Goal: Information Seeking & Learning: Learn about a topic

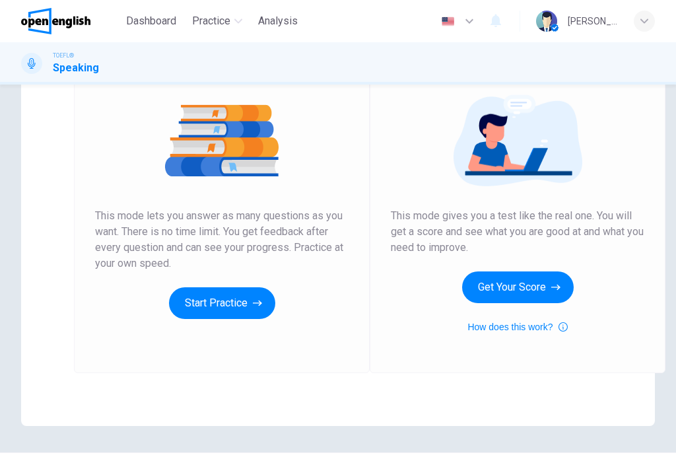
scroll to position [151, 0]
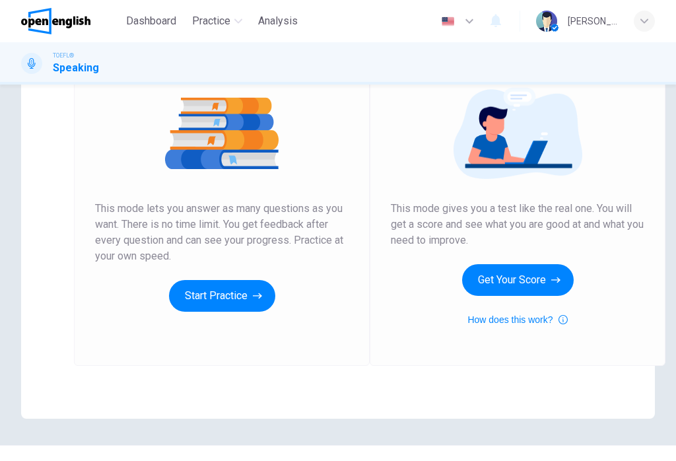
click at [192, 293] on button "Start Practice" at bounding box center [222, 296] width 106 height 32
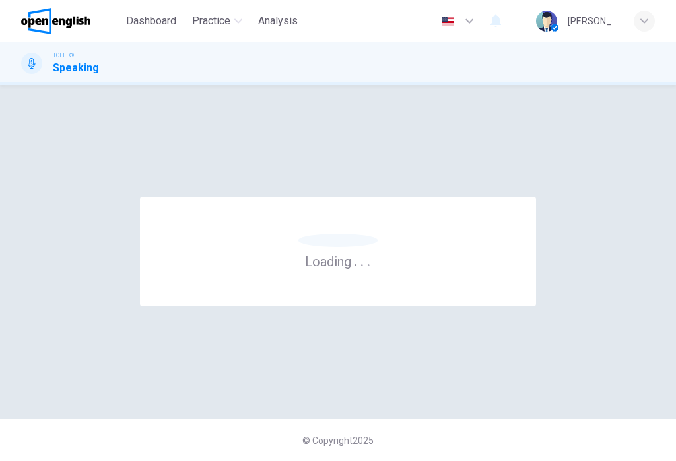
scroll to position [0, 0]
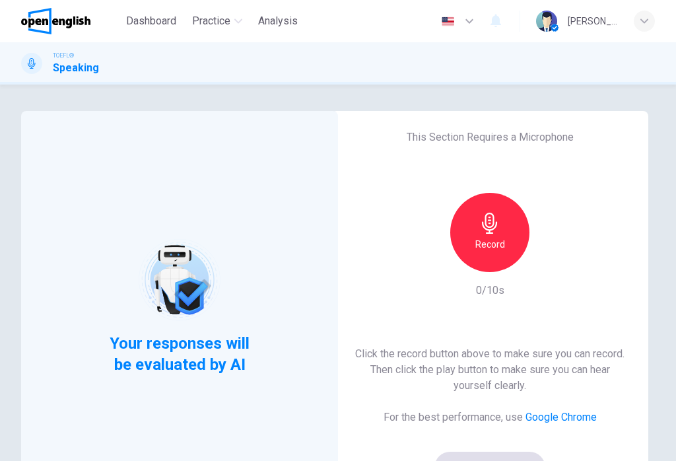
click at [471, 242] on div "Record" at bounding box center [489, 232] width 79 height 79
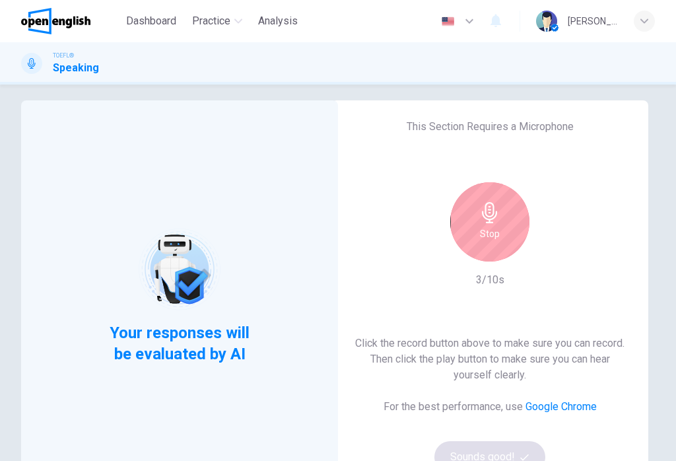
scroll to position [16, 0]
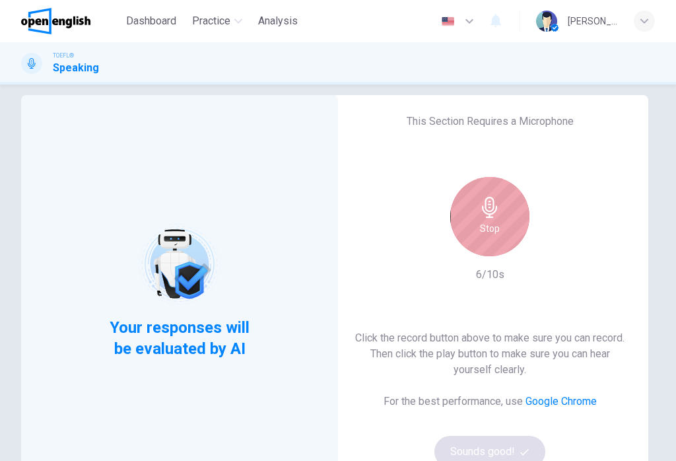
click at [502, 202] on div "Stop" at bounding box center [489, 216] width 79 height 79
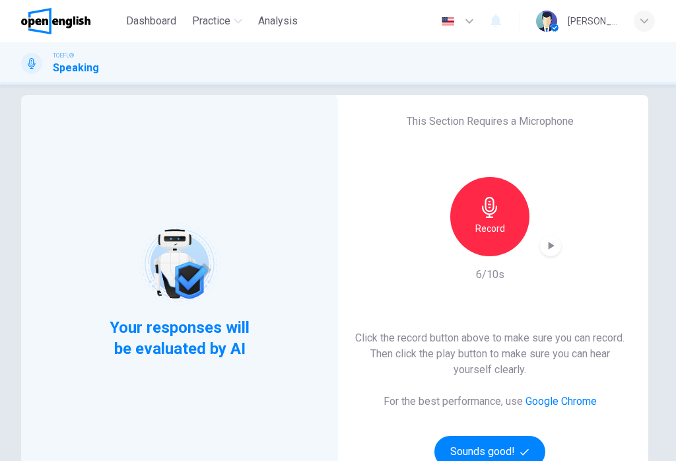
click at [547, 239] on icon "button" at bounding box center [550, 245] width 13 height 13
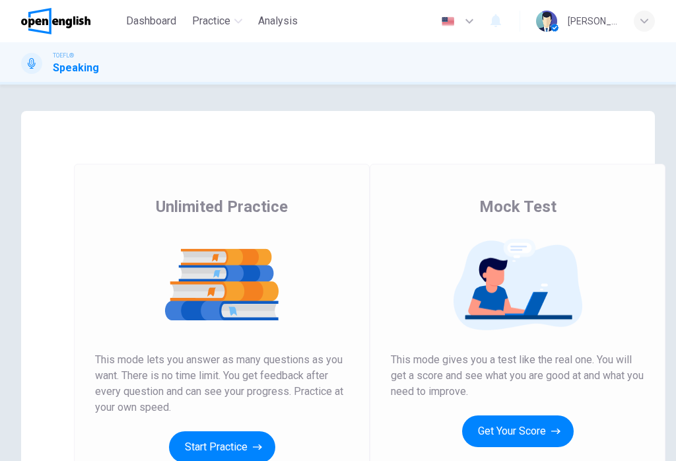
click at [77, 67] on h1 "Speaking" at bounding box center [76, 68] width 46 height 16
click at [144, 15] on span "Dashboard" at bounding box center [151, 21] width 50 height 16
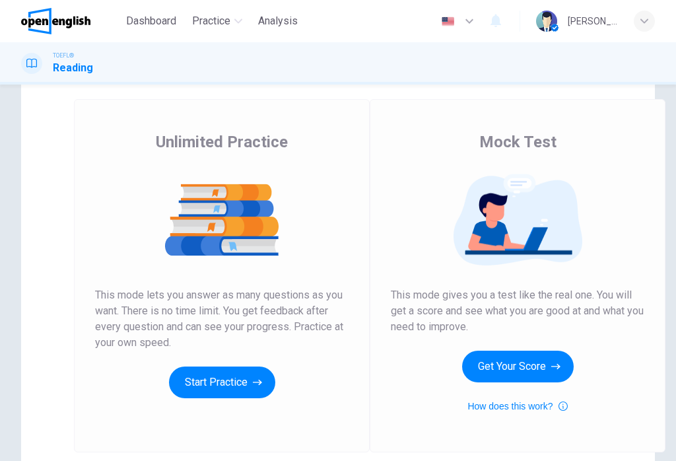
scroll to position [69, 0]
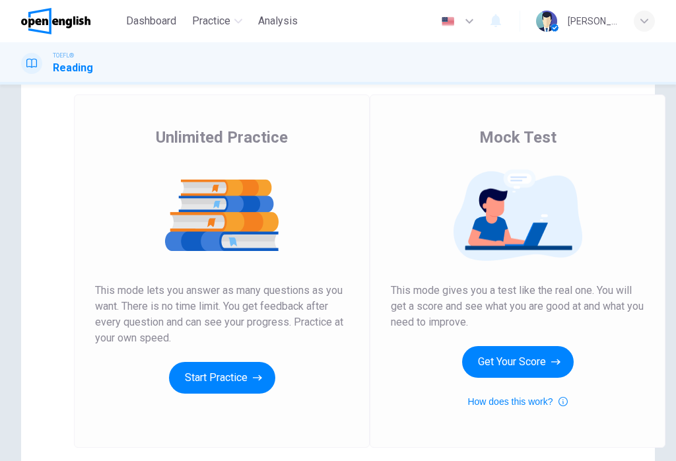
click at [214, 381] on button "Start Practice" at bounding box center [222, 378] width 106 height 32
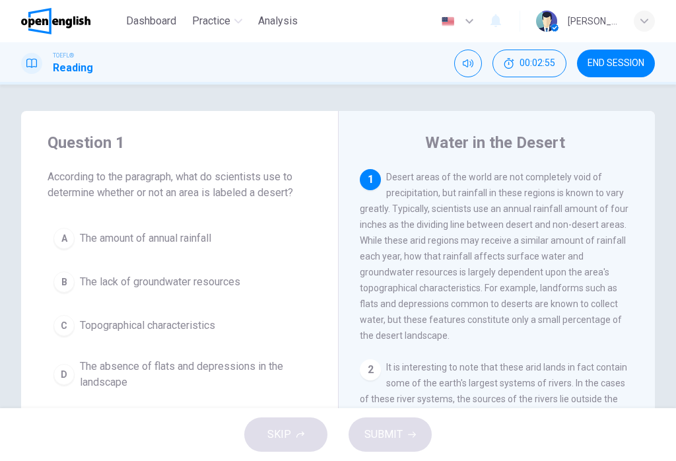
scroll to position [0, 0]
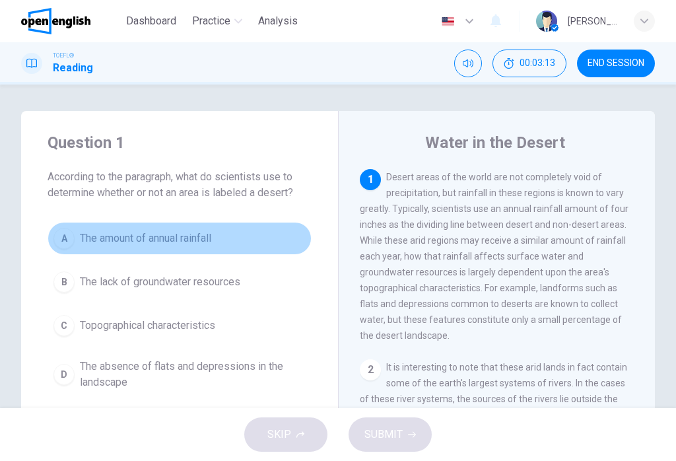
click at [156, 240] on span "The amount of annual rainfall" at bounding box center [145, 238] width 131 height 16
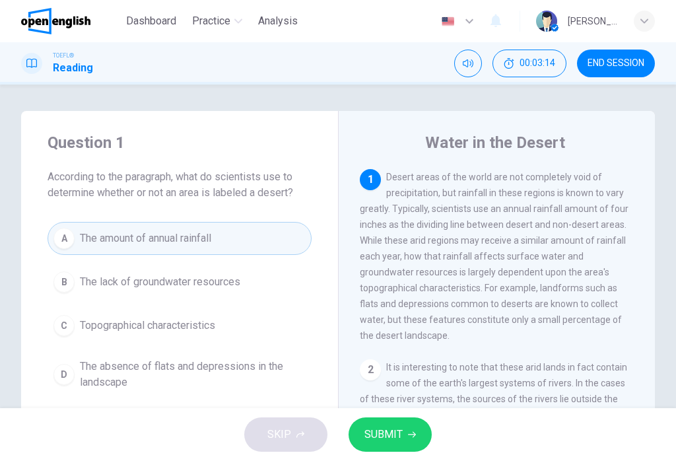
click at [391, 437] on span "SUBMIT" at bounding box center [383, 434] width 38 height 18
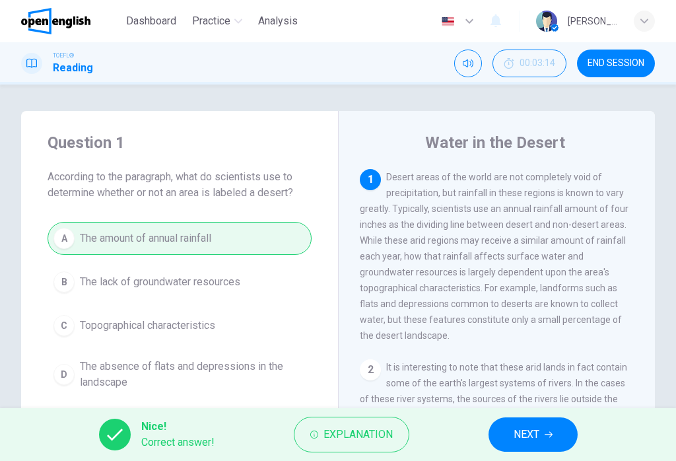
click at [537, 431] on span "NEXT" at bounding box center [527, 434] width 26 height 18
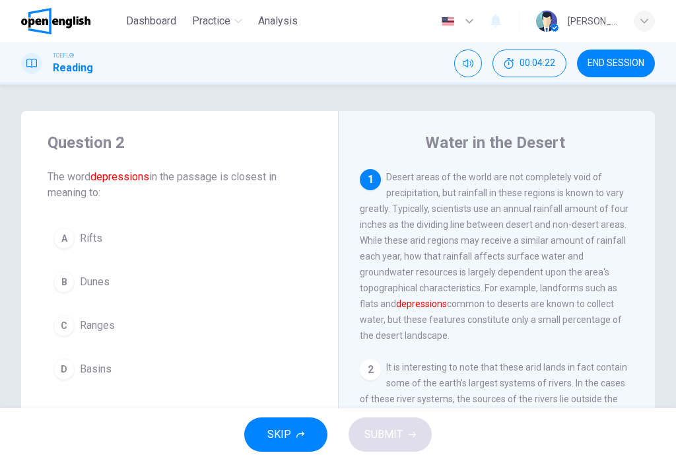
scroll to position [-1, 0]
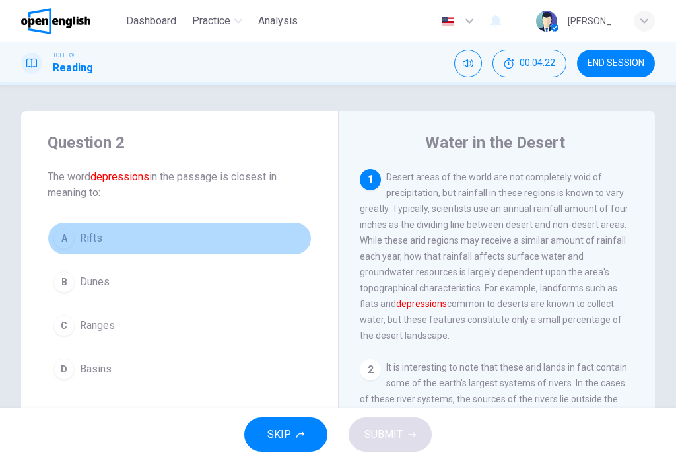
click at [94, 238] on span "Rifts" at bounding box center [91, 238] width 22 height 16
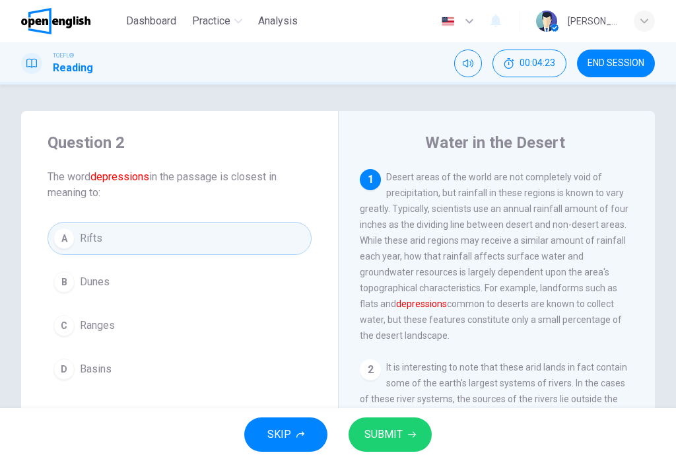
scroll to position [0, 0]
click at [402, 439] on button "SUBMIT" at bounding box center [390, 434] width 83 height 34
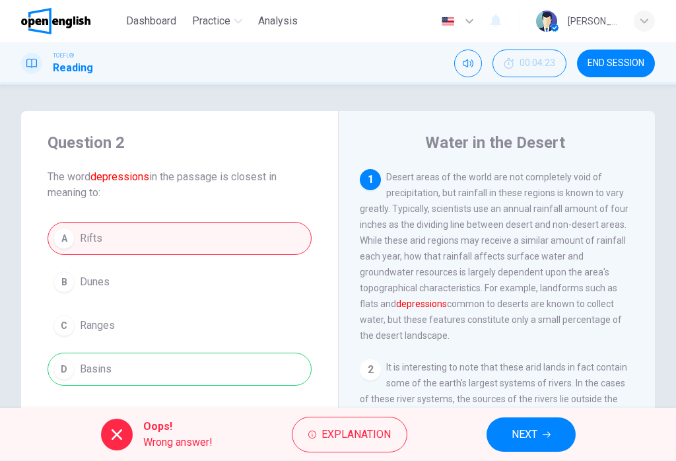
click at [516, 438] on span "NEXT" at bounding box center [525, 434] width 26 height 18
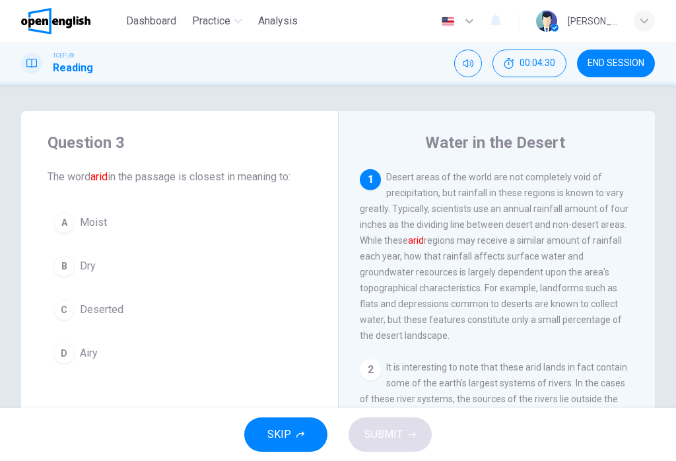
click at [120, 314] on span "Deserted" at bounding box center [102, 310] width 44 height 16
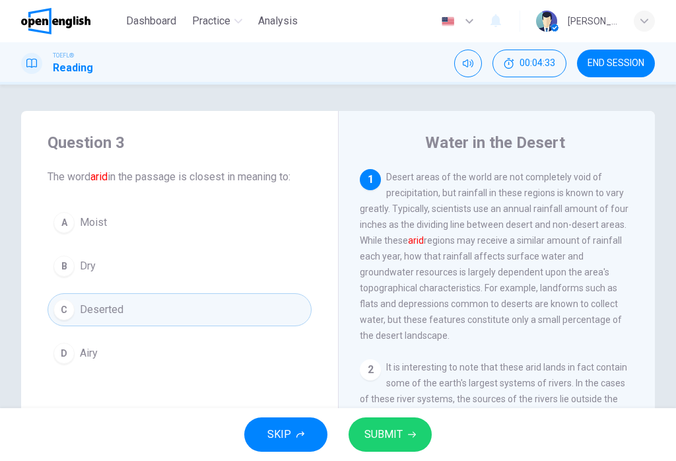
click at [152, 275] on button "B Dry" at bounding box center [180, 266] width 264 height 33
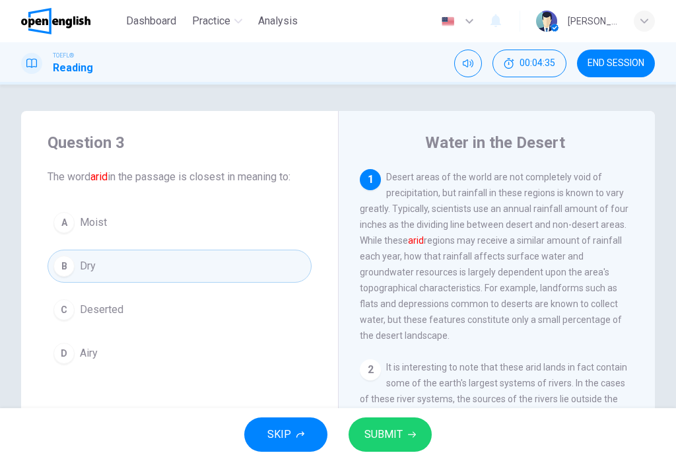
click at [396, 432] on span "SUBMIT" at bounding box center [383, 434] width 38 height 18
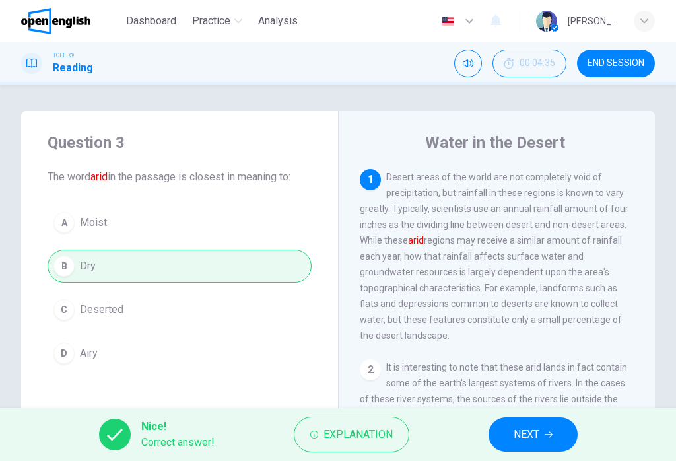
click at [541, 440] on button "NEXT" at bounding box center [533, 434] width 89 height 34
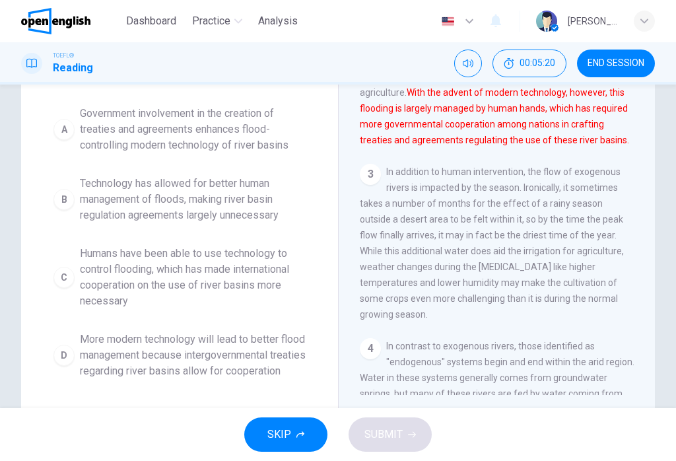
scroll to position [159, 0]
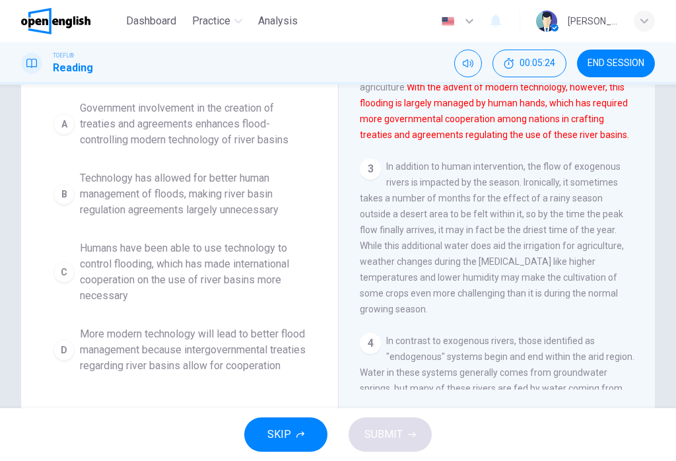
click at [262, 284] on span "Humans have been able to use technology to control flooding, which has made int…" at bounding box center [193, 271] width 226 height 63
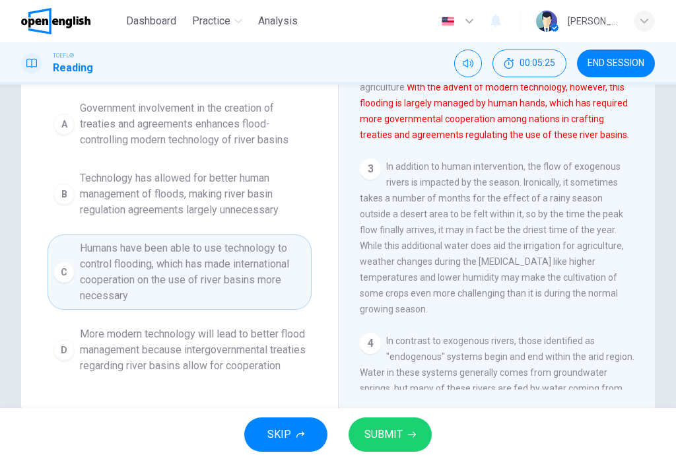
click at [393, 433] on span "SUBMIT" at bounding box center [383, 434] width 38 height 18
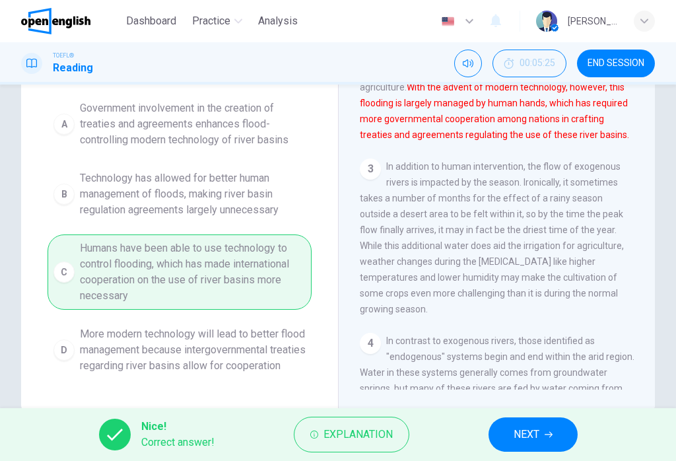
click at [540, 440] on button "NEXT" at bounding box center [533, 434] width 89 height 34
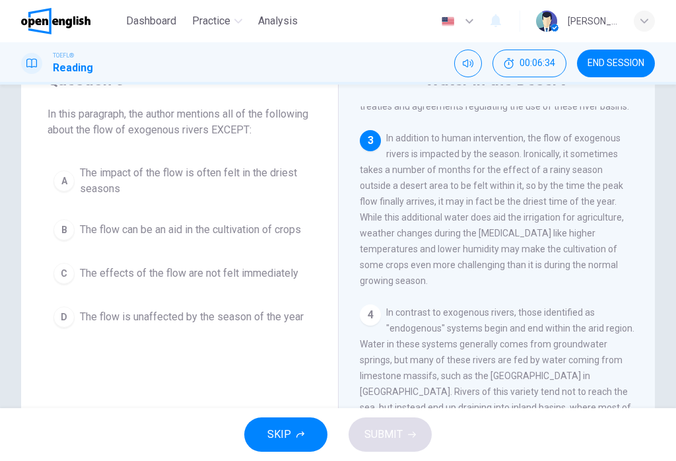
scroll to position [372, 0]
click at [106, 281] on span "The effects of the flow are not felt immediately" at bounding box center [189, 273] width 219 height 16
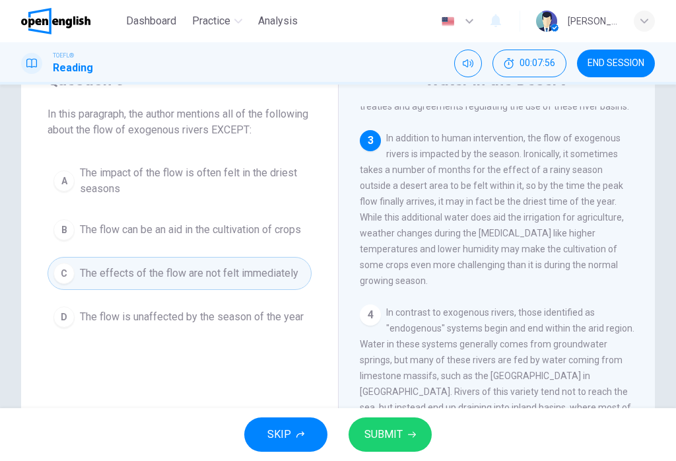
click at [405, 435] on button "SUBMIT" at bounding box center [390, 434] width 83 height 34
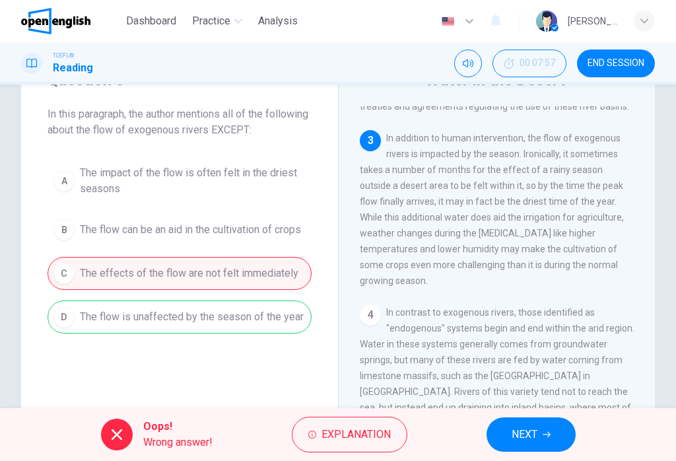
click at [524, 438] on span "NEXT" at bounding box center [525, 434] width 26 height 18
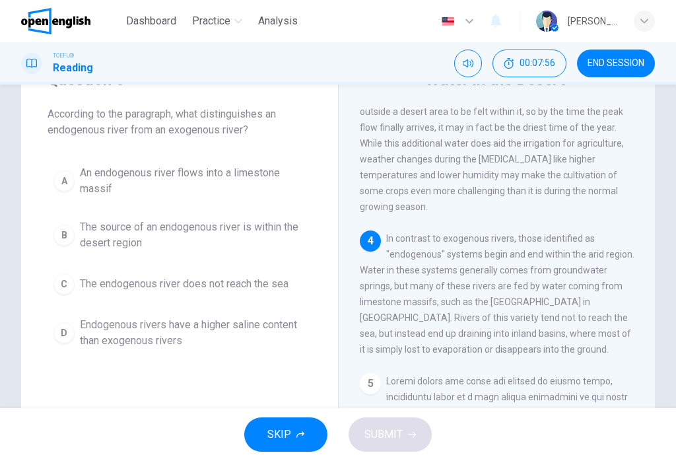
scroll to position [460, 0]
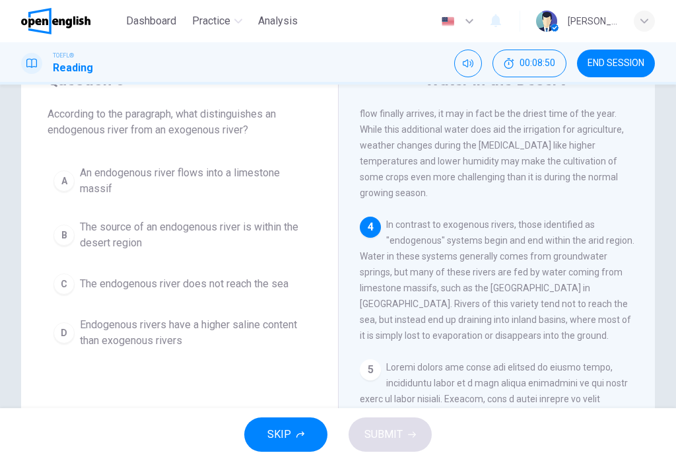
click at [215, 233] on span "The source of an endogenous river is within the desert region" at bounding box center [193, 235] width 226 height 32
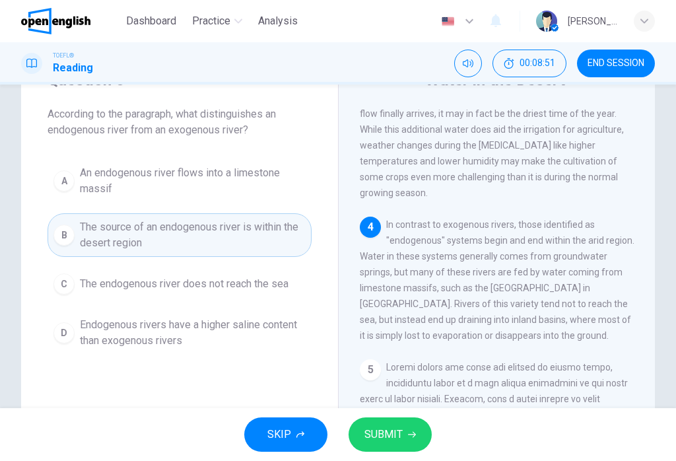
click at [400, 440] on span "SUBMIT" at bounding box center [383, 434] width 38 height 18
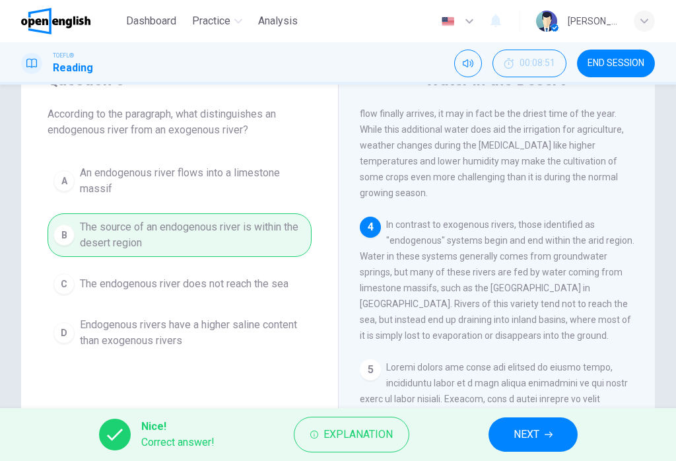
click at [523, 436] on span "NEXT" at bounding box center [527, 434] width 26 height 18
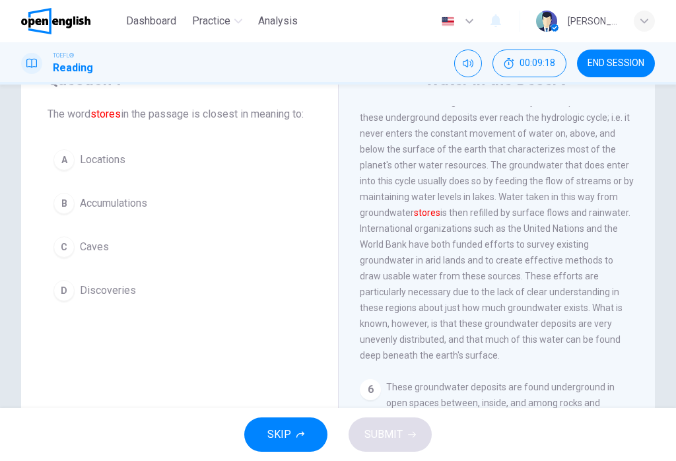
scroll to position [757, 0]
click at [100, 203] on span "Accumulations" at bounding box center [113, 203] width 67 height 16
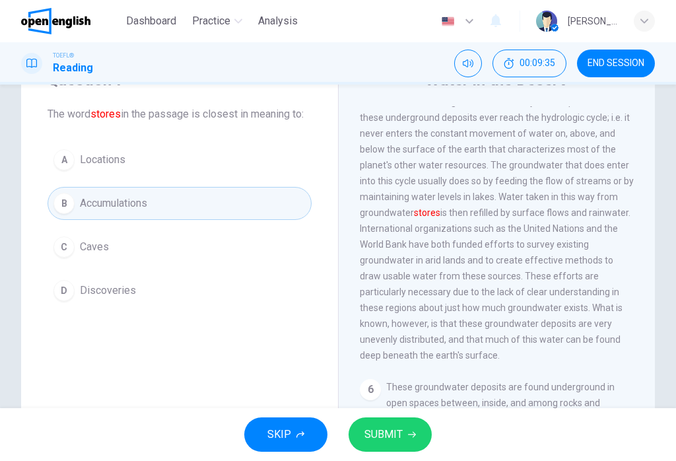
click at [380, 450] on button "SUBMIT" at bounding box center [390, 434] width 83 height 34
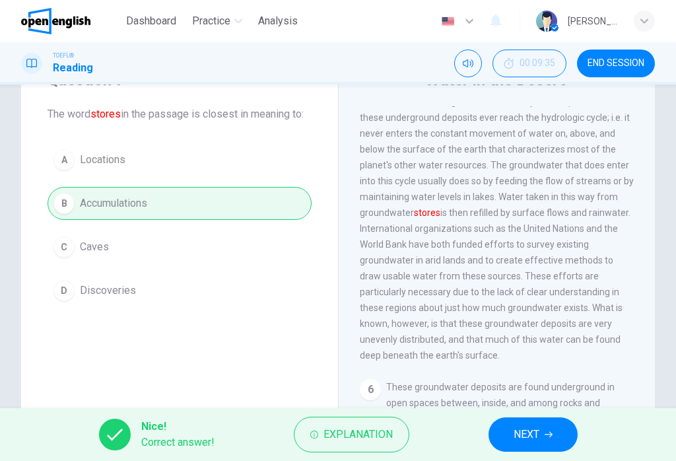
click at [543, 431] on button "NEXT" at bounding box center [533, 434] width 89 height 34
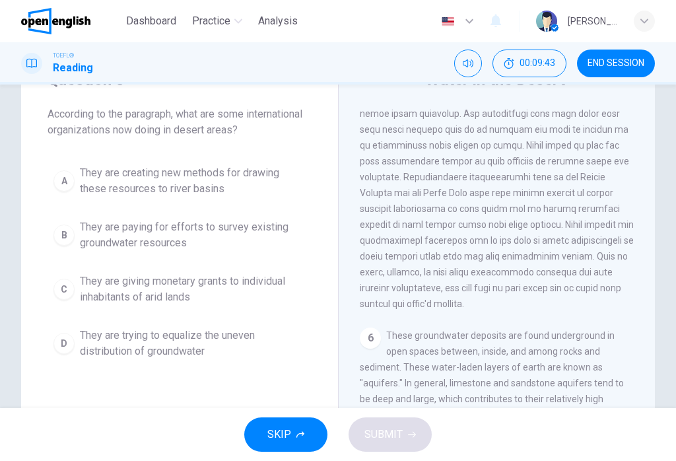
scroll to position [810, 0]
click at [115, 232] on span "They are paying for efforts to survey existing groundwater resources" at bounding box center [193, 235] width 226 height 32
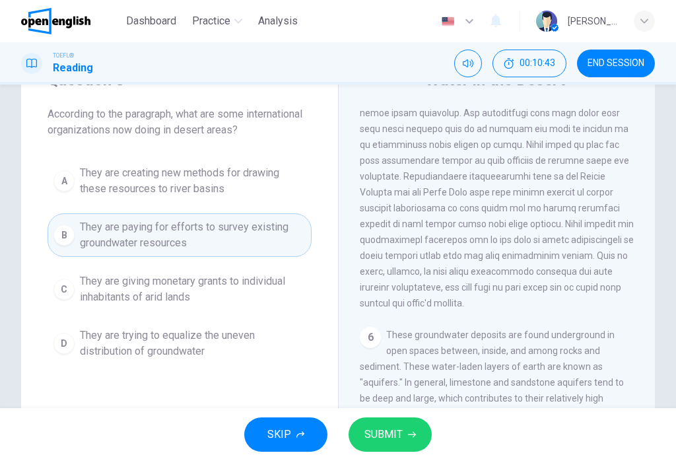
click at [411, 437] on icon "button" at bounding box center [412, 435] width 8 height 8
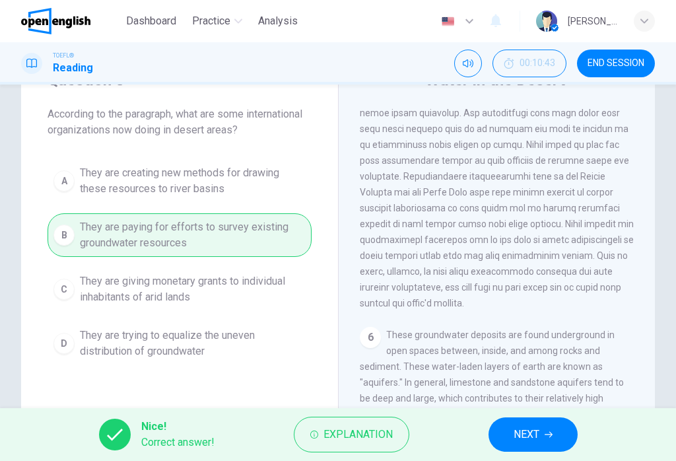
click at [512, 450] on button "NEXT" at bounding box center [533, 434] width 89 height 34
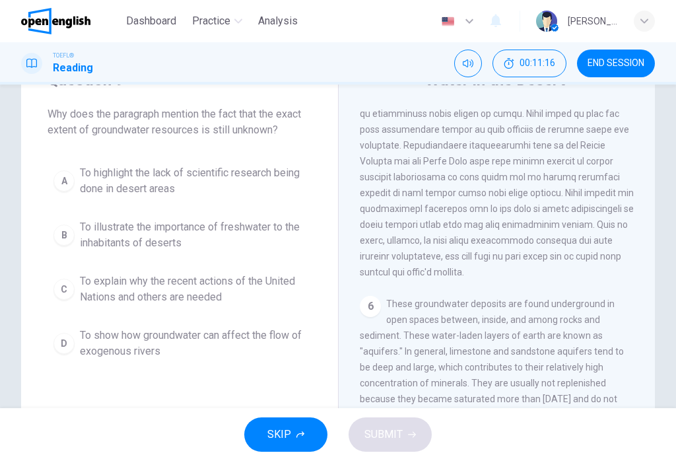
scroll to position [854, 0]
click at [232, 195] on span "To highlight the lack of scientific research being done in desert areas" at bounding box center [193, 181] width 226 height 32
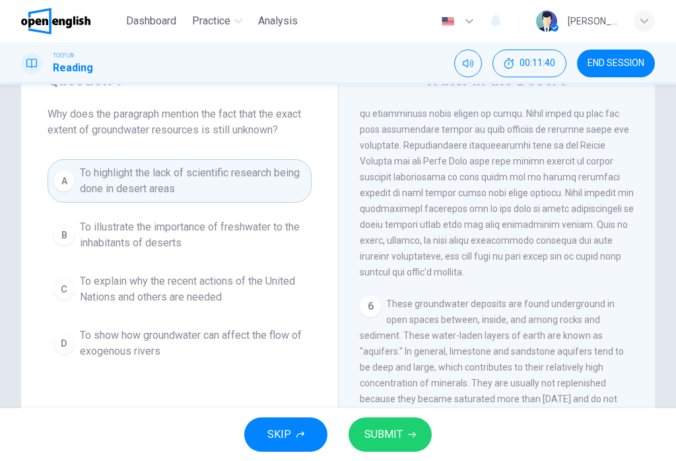
click at [412, 433] on icon "button" at bounding box center [412, 435] width 8 height 8
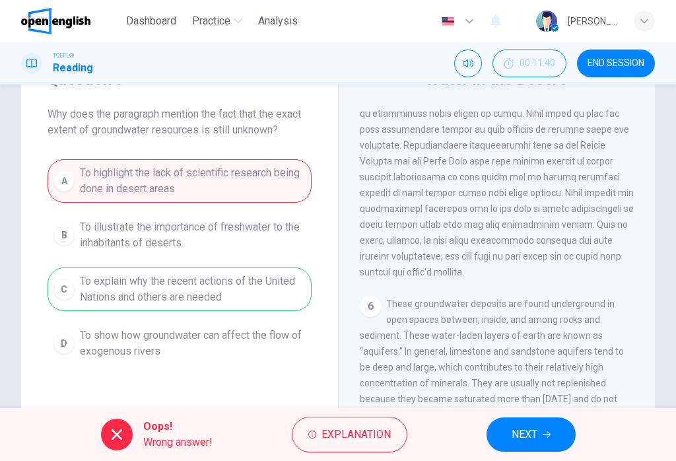
click at [522, 438] on span "NEXT" at bounding box center [525, 434] width 26 height 18
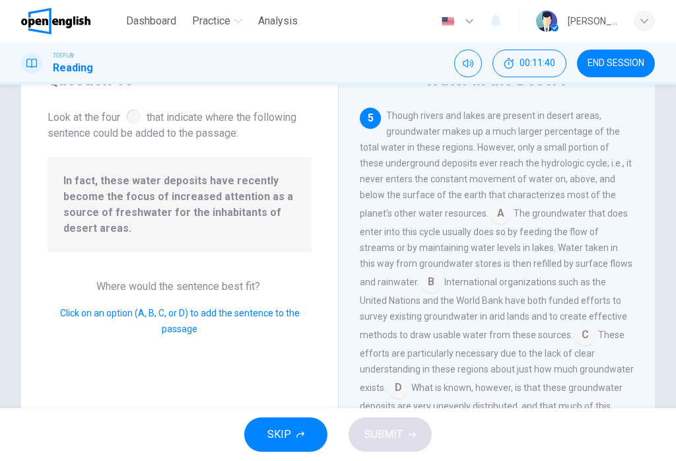
scroll to position [798, 0]
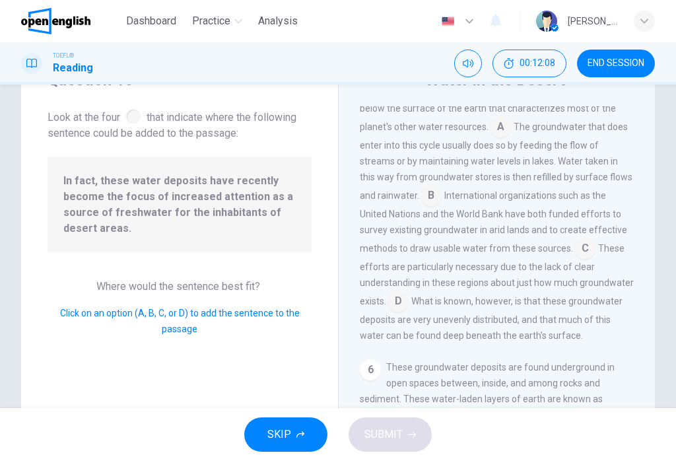
click at [242, 198] on span "In fact, these water deposits have recently become the focus of increased atten…" at bounding box center [179, 204] width 232 height 63
click at [490, 139] on input at bounding box center [500, 128] width 21 height 21
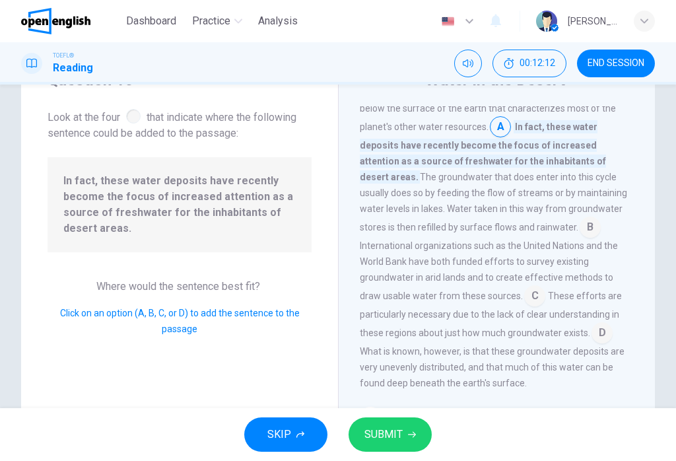
click at [580, 238] on input at bounding box center [590, 228] width 21 height 21
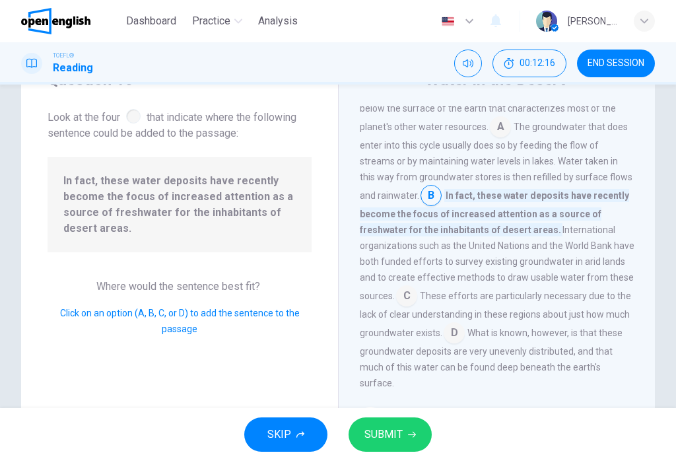
click at [405, 435] on button "SUBMIT" at bounding box center [390, 434] width 83 height 34
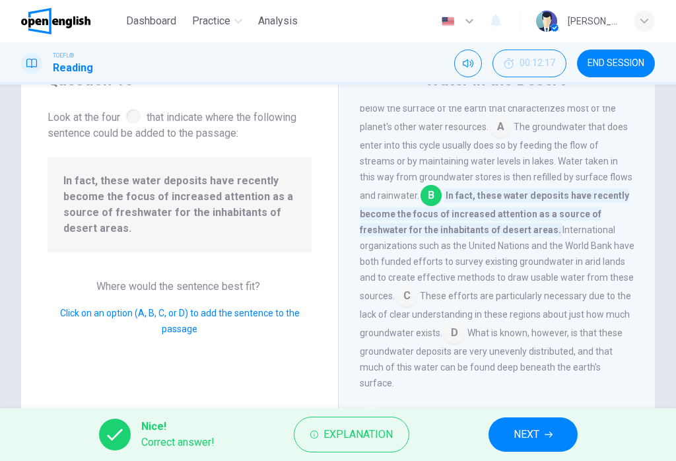
click at [539, 429] on span "NEXT" at bounding box center [527, 434] width 26 height 18
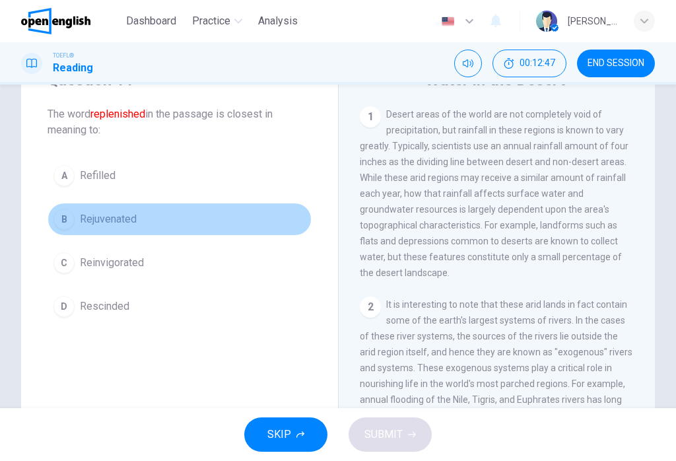
click at [98, 222] on span "Rejuvenated" at bounding box center [108, 219] width 57 height 16
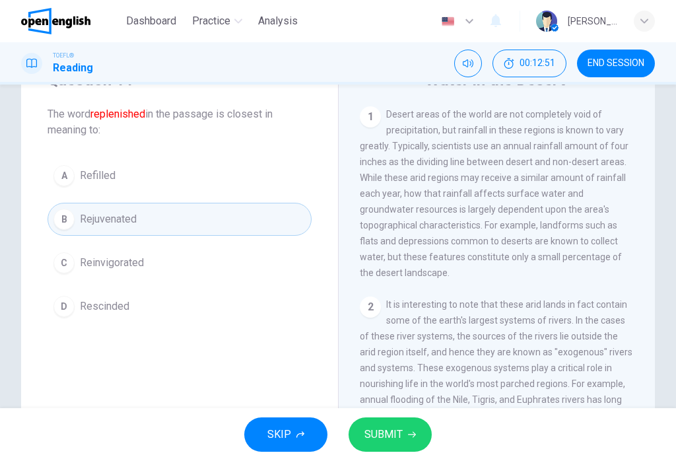
click at [410, 437] on icon "button" at bounding box center [412, 435] width 8 height 8
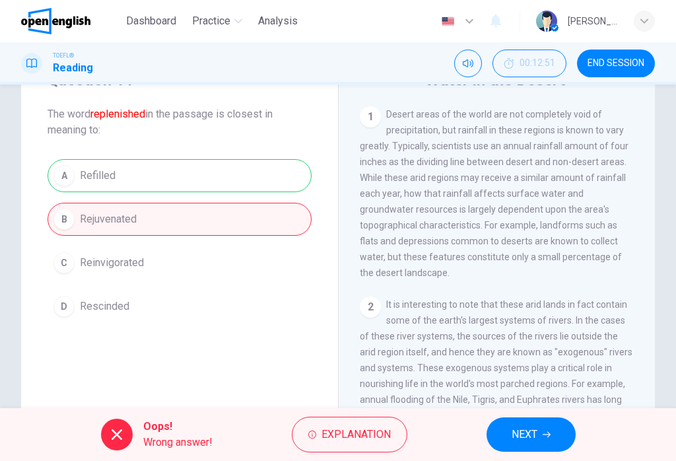
click at [544, 432] on icon "button" at bounding box center [547, 435] width 8 height 8
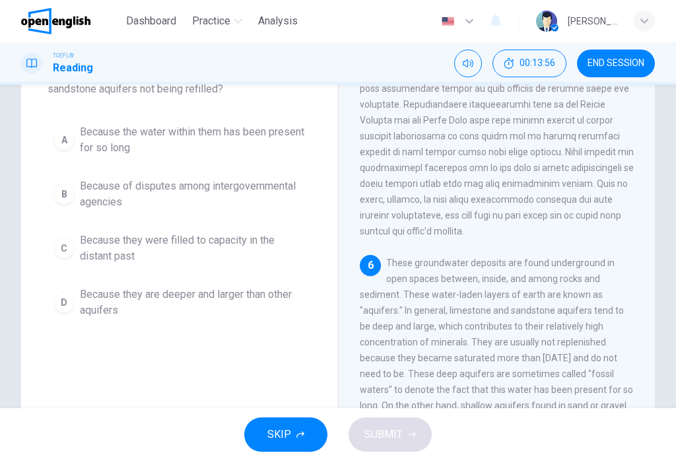
scroll to position [104, 0]
click at [92, 312] on span "Because they are deeper and larger than other aquifers" at bounding box center [193, 302] width 226 height 32
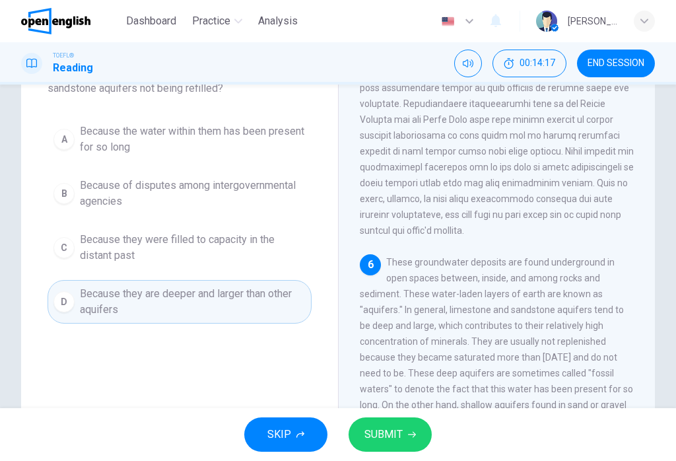
click at [392, 427] on span "SUBMIT" at bounding box center [383, 434] width 38 height 18
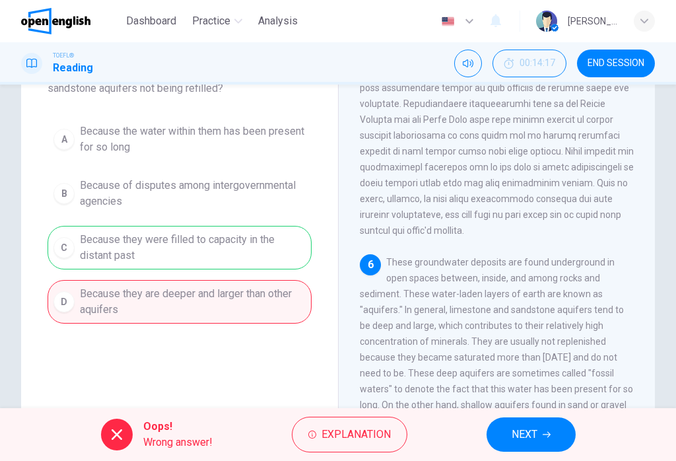
click at [523, 434] on span "NEXT" at bounding box center [525, 434] width 26 height 18
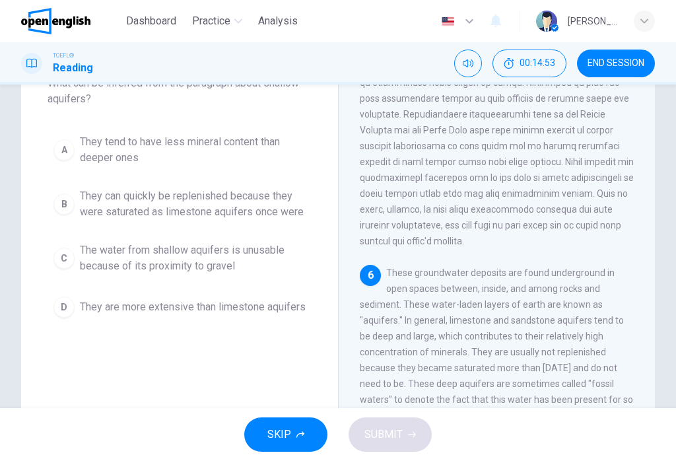
scroll to position [92, 0]
click at [102, 155] on span "They tend to have less mineral content than deeper ones" at bounding box center [193, 151] width 226 height 32
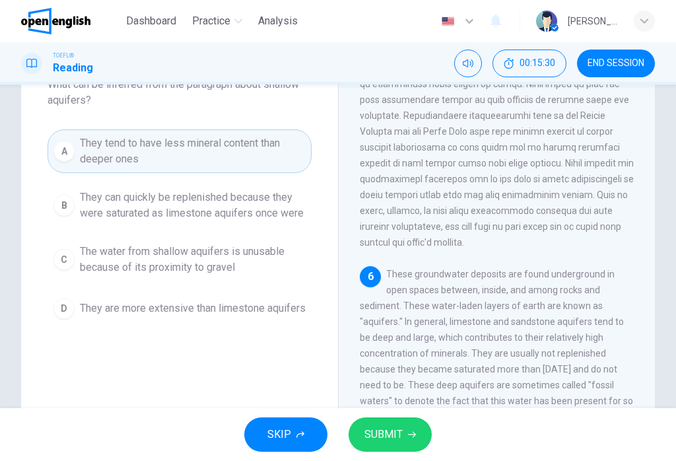
click at [251, 214] on span "They can quickly be replenished because they were saturated as limestone aquife…" at bounding box center [193, 206] width 226 height 32
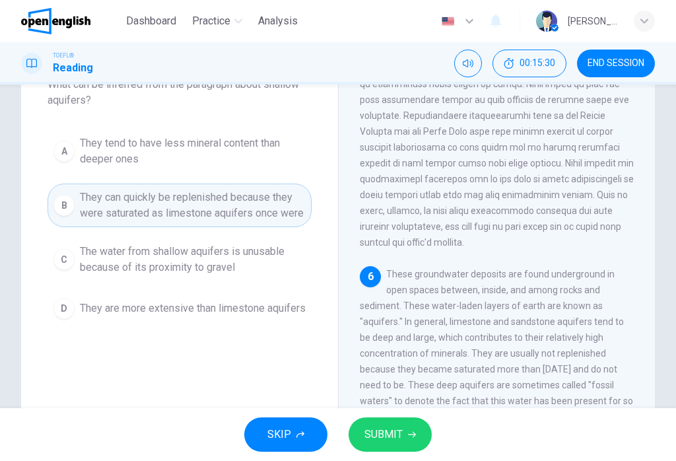
click at [399, 431] on span "SUBMIT" at bounding box center [383, 434] width 38 height 18
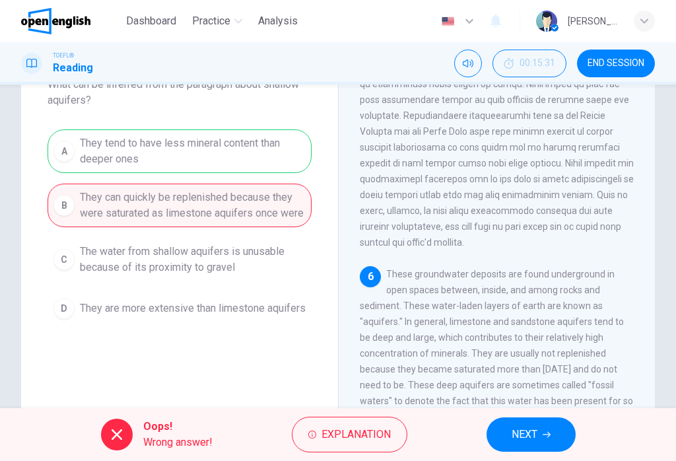
click at [522, 429] on span "NEXT" at bounding box center [525, 434] width 26 height 18
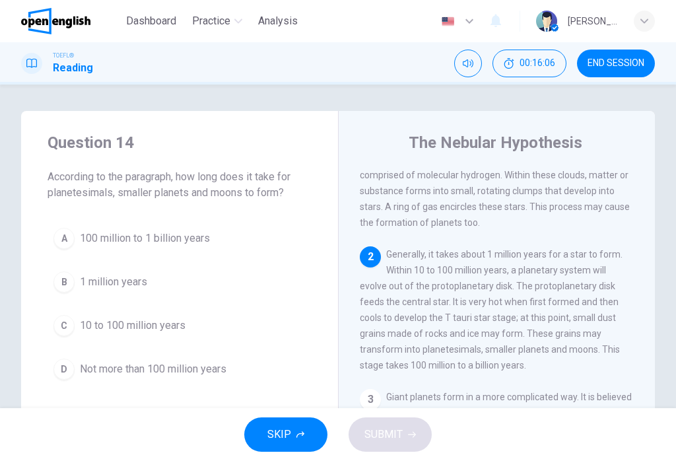
scroll to position [132, 0]
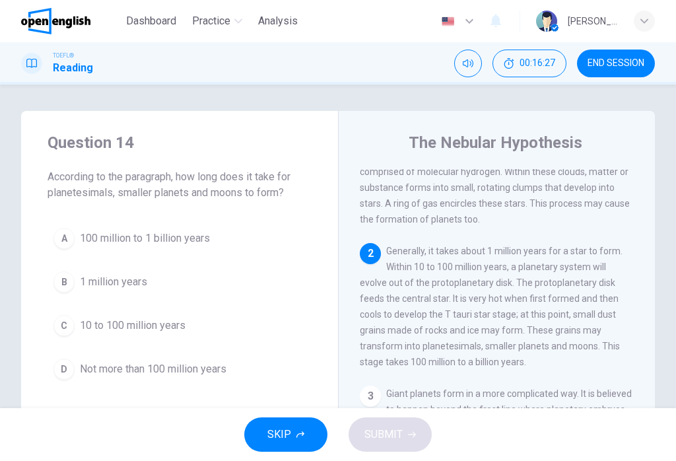
click at [272, 337] on button "C 10 to 100 million years" at bounding box center [180, 325] width 264 height 33
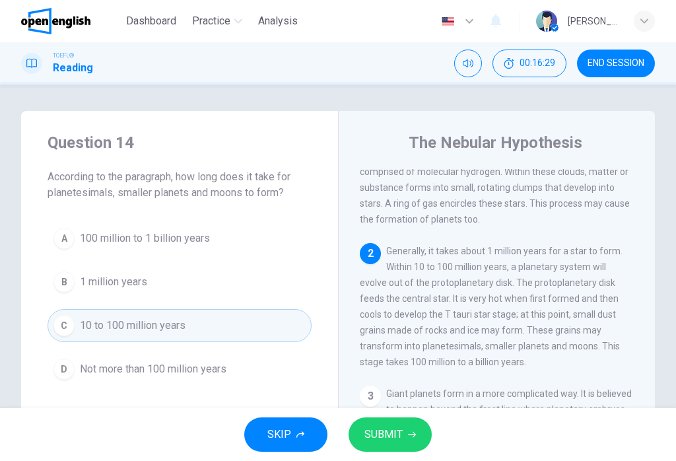
click at [383, 434] on span "SUBMIT" at bounding box center [383, 434] width 38 height 18
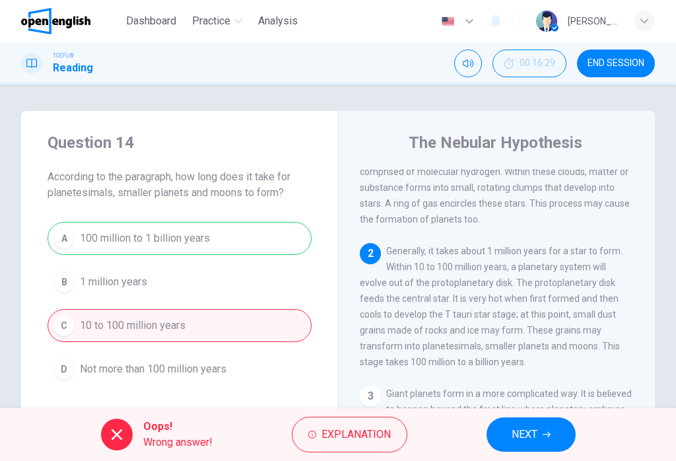
click at [503, 450] on button "NEXT" at bounding box center [531, 434] width 89 height 34
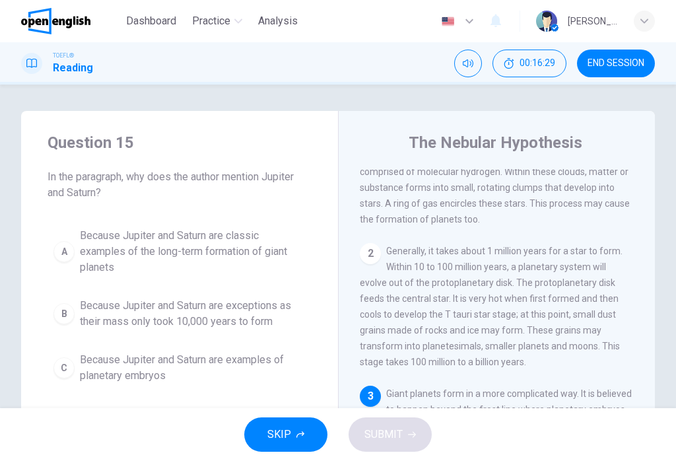
click at [507, 454] on div "SKIP SUBMIT" at bounding box center [338, 434] width 676 height 53
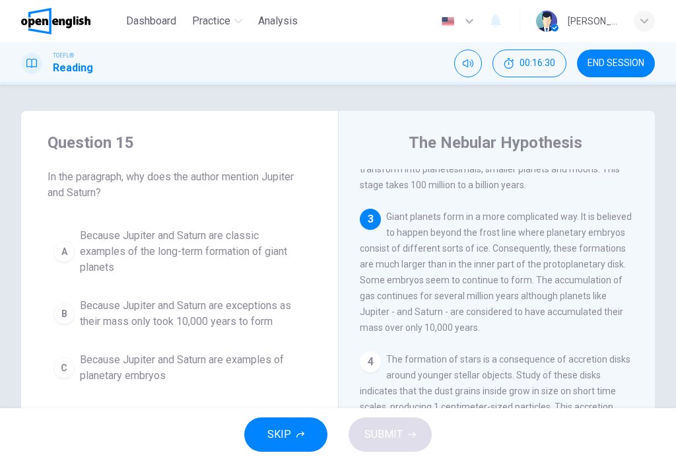
scroll to position [310, 0]
click at [637, 66] on span "END SESSION" at bounding box center [616, 63] width 57 height 11
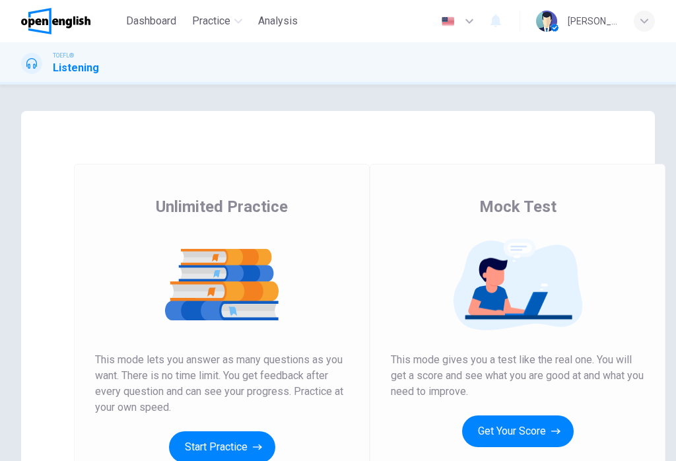
click at [212, 437] on button "Start Practice" at bounding box center [222, 447] width 106 height 32
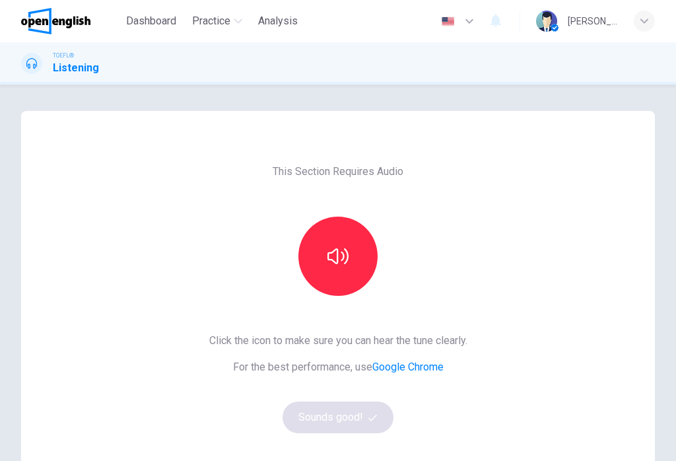
click at [338, 272] on button "button" at bounding box center [337, 256] width 79 height 79
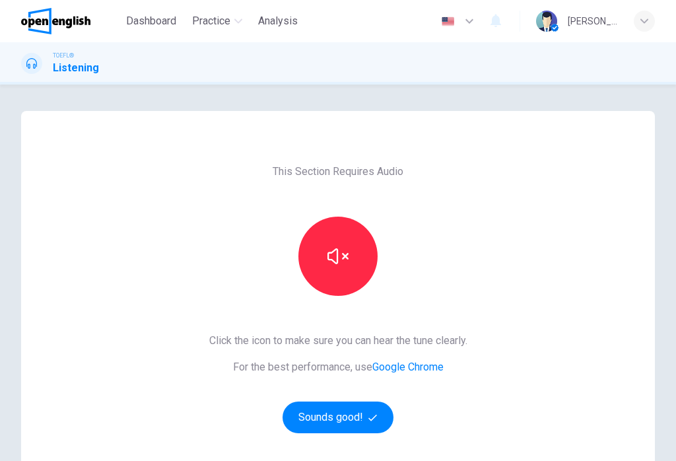
click at [336, 415] on button "Sounds good!" at bounding box center [338, 417] width 111 height 32
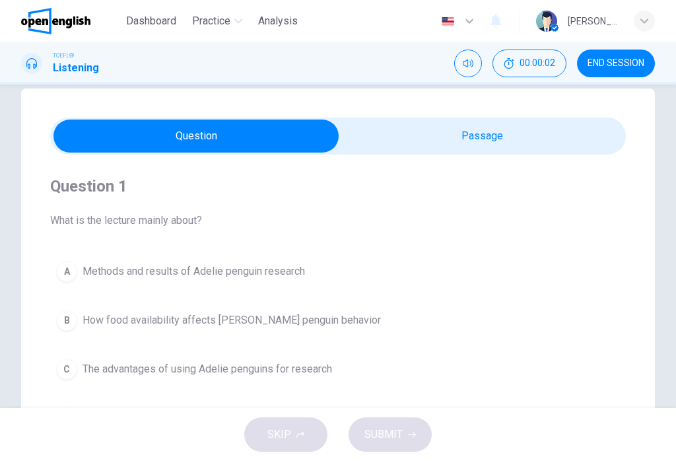
scroll to position [21, 0]
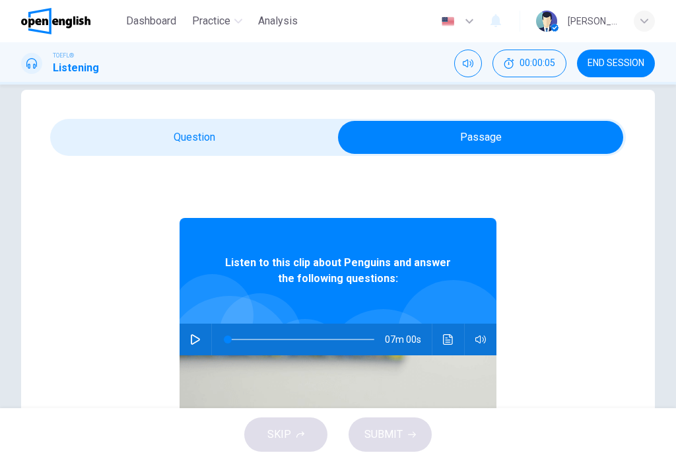
click at [192, 339] on icon "button" at bounding box center [195, 339] width 11 height 11
click at [449, 339] on icon "Click to see the audio transcription" at bounding box center [448, 339] width 11 height 11
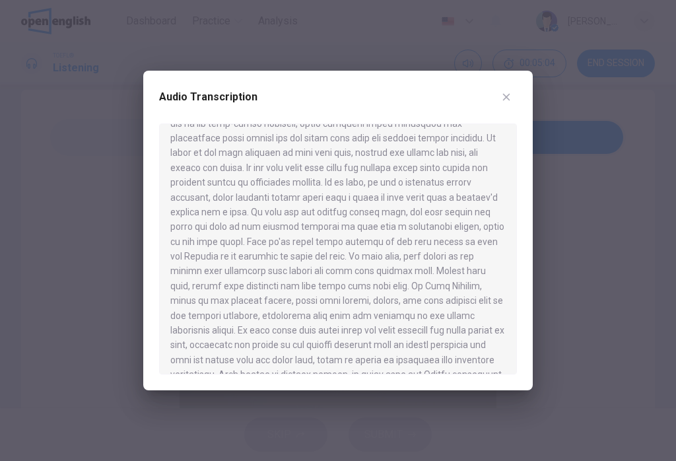
scroll to position [691, 0]
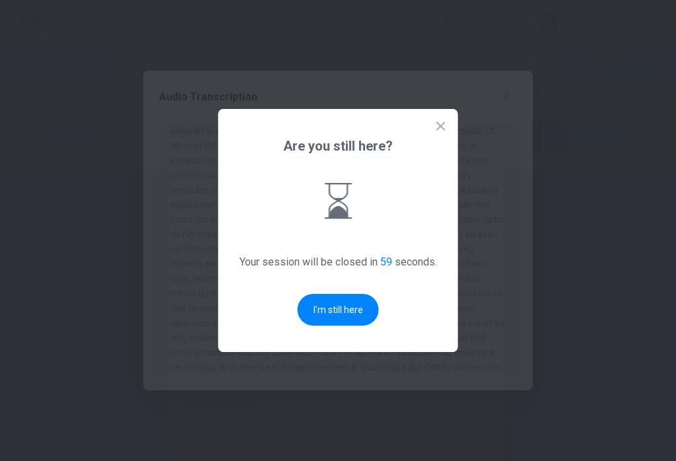
click at [355, 322] on button "I'm still here" at bounding box center [338, 310] width 81 height 32
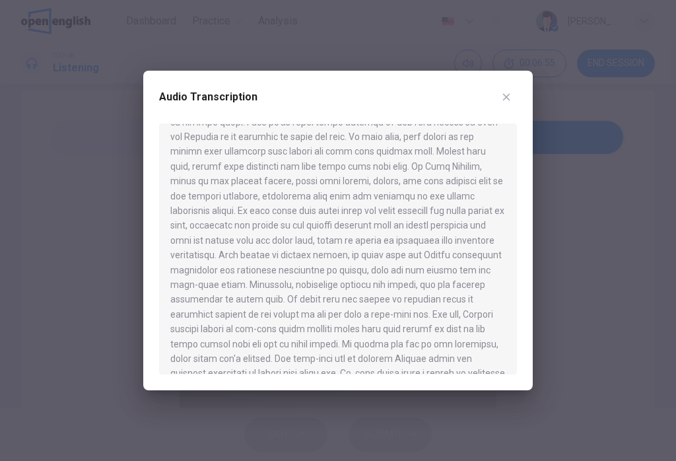
scroll to position [803, 0]
type input "*"
click at [502, 102] on button "button" at bounding box center [506, 96] width 21 height 21
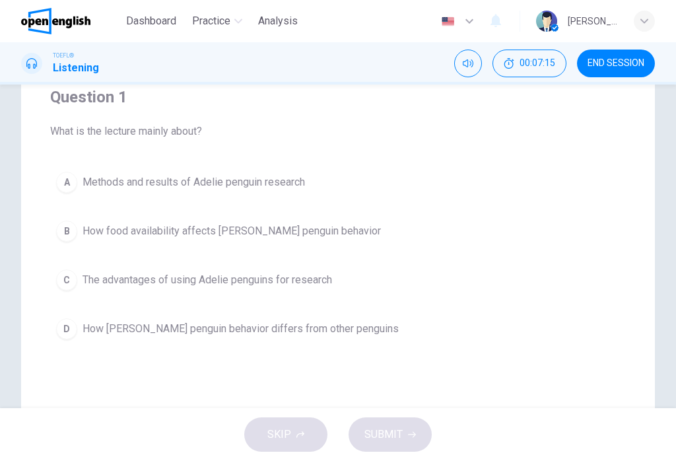
scroll to position [111, 0]
click at [120, 285] on span "The advantages of using Adelie penguins for research" at bounding box center [208, 281] width 250 height 16
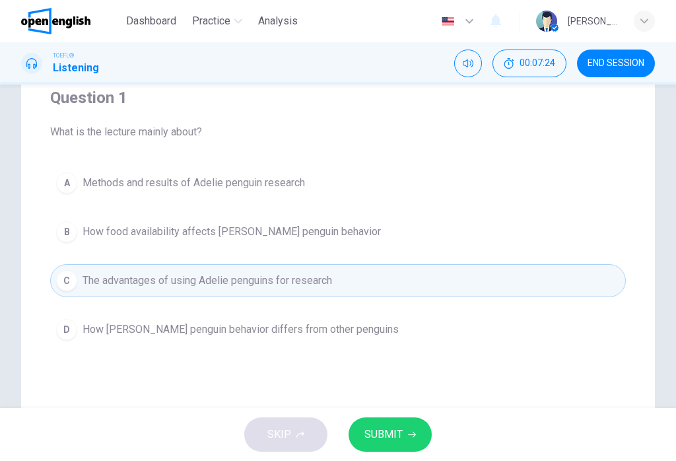
click at [386, 446] on button "SUBMIT" at bounding box center [390, 434] width 83 height 34
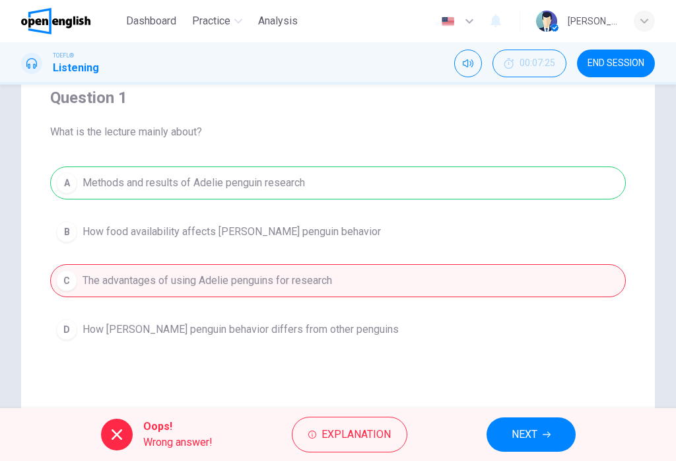
click at [520, 420] on button "NEXT" at bounding box center [531, 434] width 89 height 34
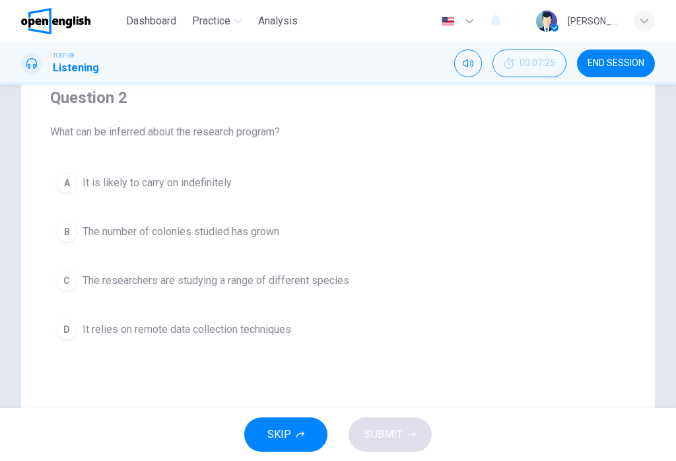
click at [520, 420] on div "SKIP SUBMIT" at bounding box center [338, 434] width 676 height 53
click at [261, 232] on span "The number of colonies studied has grown" at bounding box center [181, 232] width 197 height 16
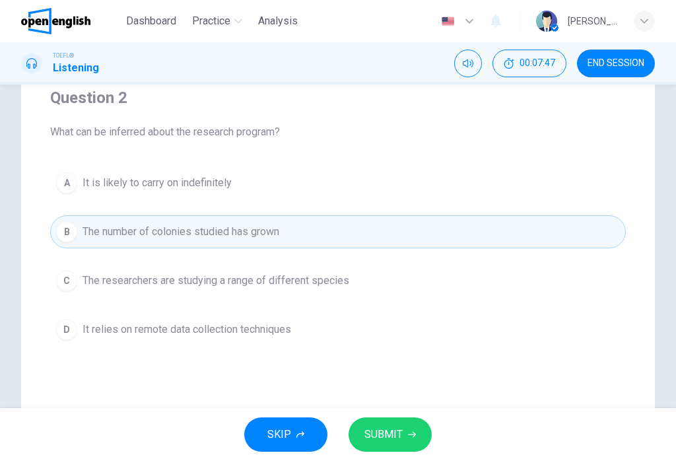
click at [374, 432] on span "SUBMIT" at bounding box center [383, 434] width 38 height 18
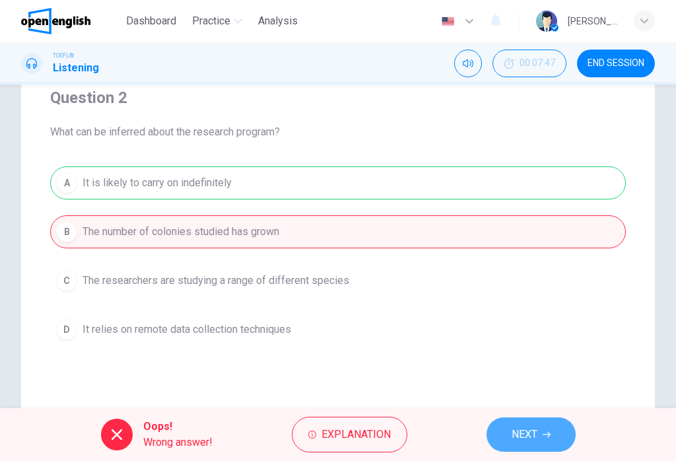
click at [527, 440] on span "NEXT" at bounding box center [525, 434] width 26 height 18
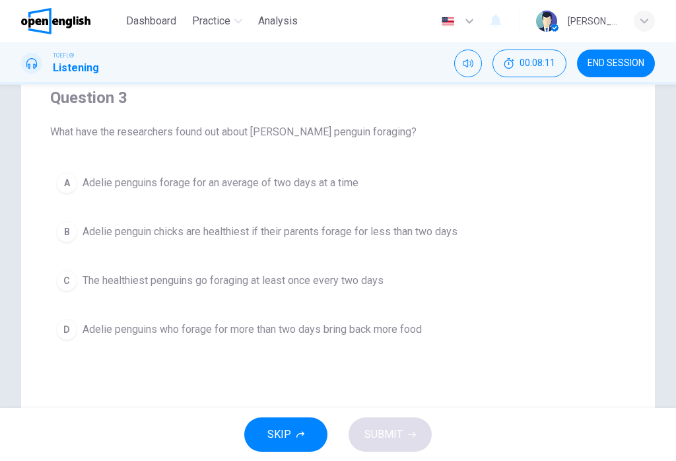
click at [256, 345] on button "D Adelie penguins who forage for more than two days bring back more food" at bounding box center [338, 329] width 576 height 33
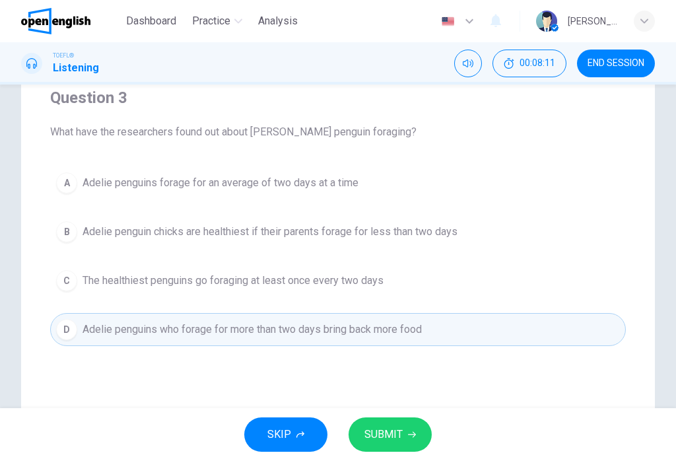
click at [269, 324] on span "Adelie penguins who forage for more than two days bring back more food" at bounding box center [252, 330] width 339 height 16
click at [390, 436] on span "SUBMIT" at bounding box center [383, 434] width 38 height 18
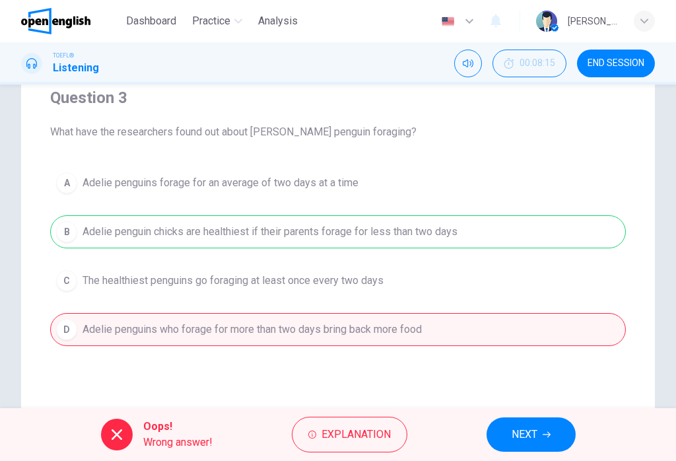
click at [540, 422] on button "NEXT" at bounding box center [531, 434] width 89 height 34
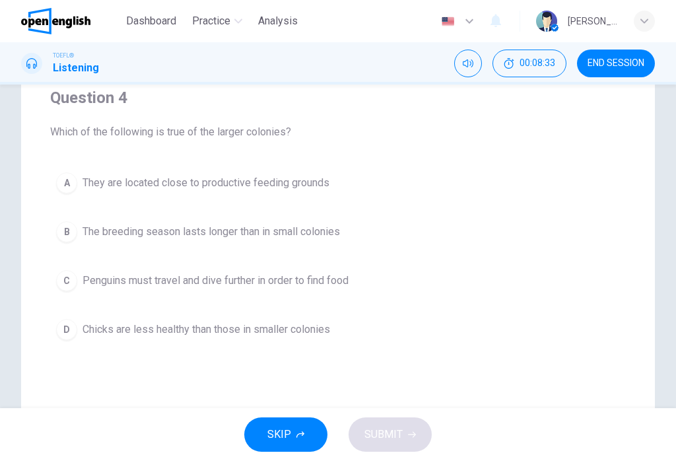
click at [160, 226] on span "The breeding season lasts longer than in small colonies" at bounding box center [212, 232] width 258 height 16
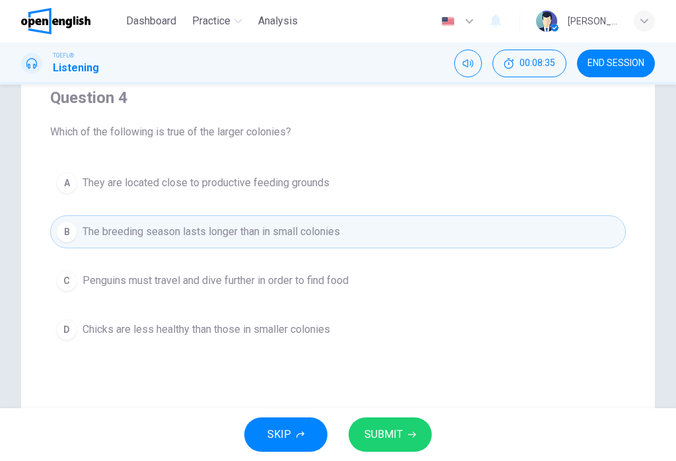
click at [383, 438] on span "SUBMIT" at bounding box center [383, 434] width 38 height 18
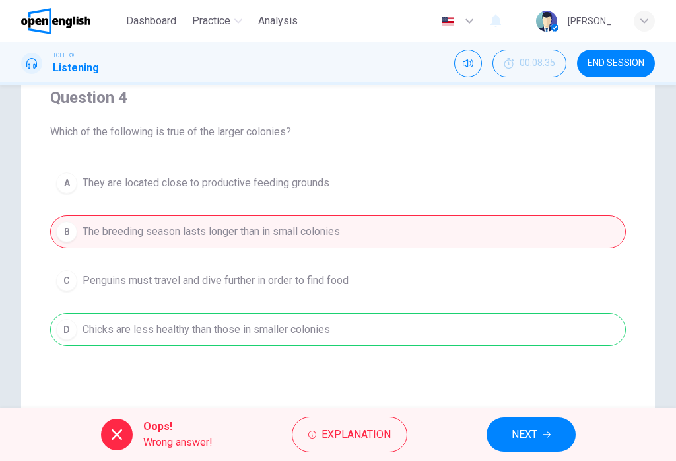
click at [534, 428] on span "NEXT" at bounding box center [525, 434] width 26 height 18
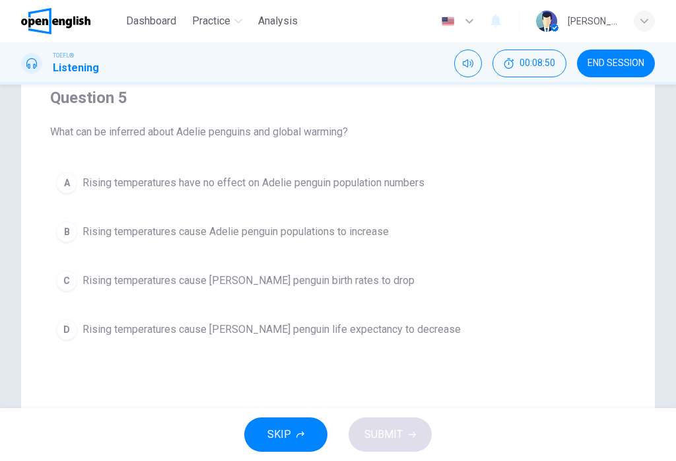
click at [289, 333] on span "Rising temperatures cause [PERSON_NAME] penguin life expectancy to decrease" at bounding box center [272, 330] width 378 height 16
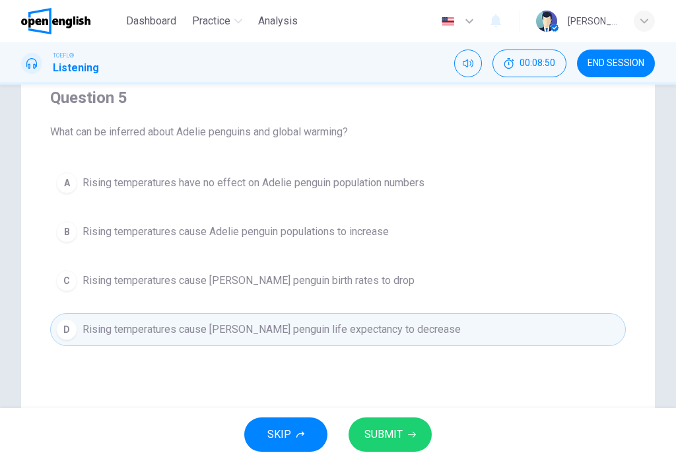
click at [401, 432] on span "SUBMIT" at bounding box center [383, 434] width 38 height 18
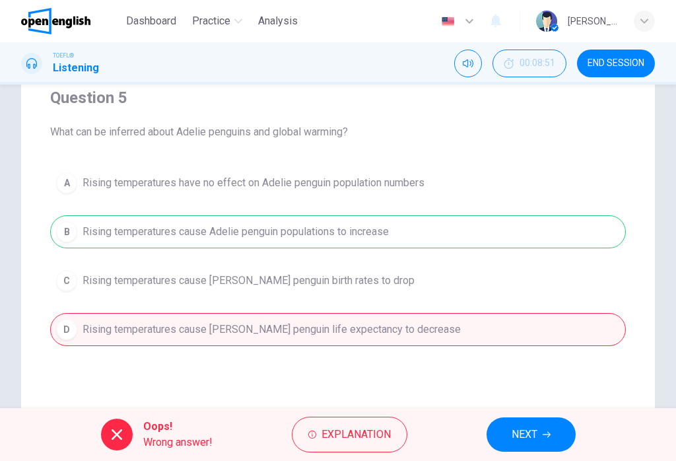
click at [530, 436] on span "NEXT" at bounding box center [525, 434] width 26 height 18
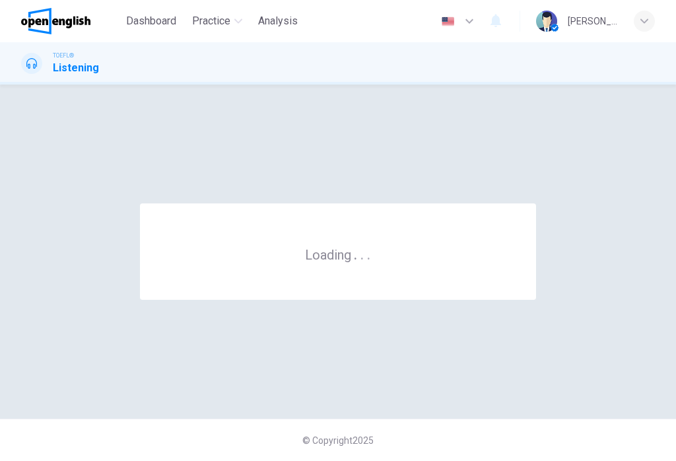
scroll to position [0, 0]
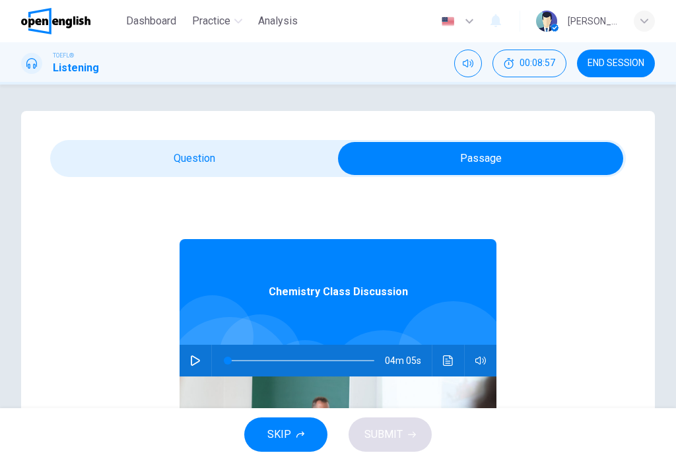
click at [196, 361] on icon "button" at bounding box center [195, 360] width 11 height 11
click at [446, 364] on icon "Click to see the audio transcription" at bounding box center [448, 360] width 11 height 11
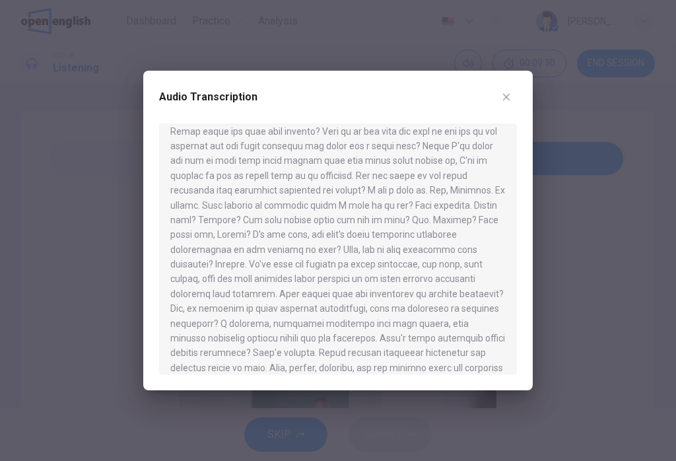
scroll to position [71, 0]
click at [507, 96] on icon "button" at bounding box center [506, 97] width 7 height 7
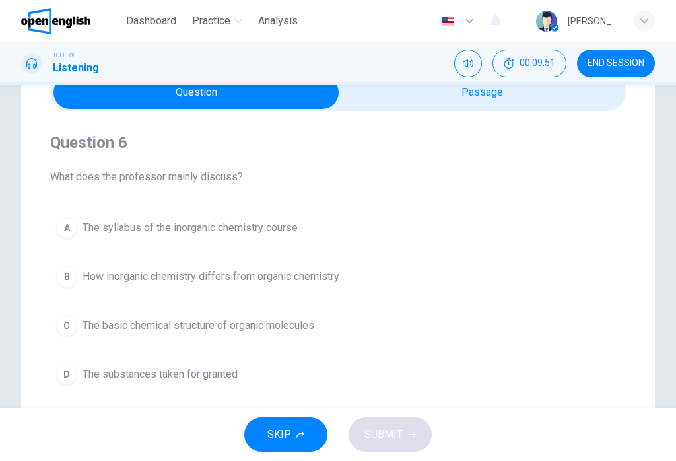
scroll to position [90, 0]
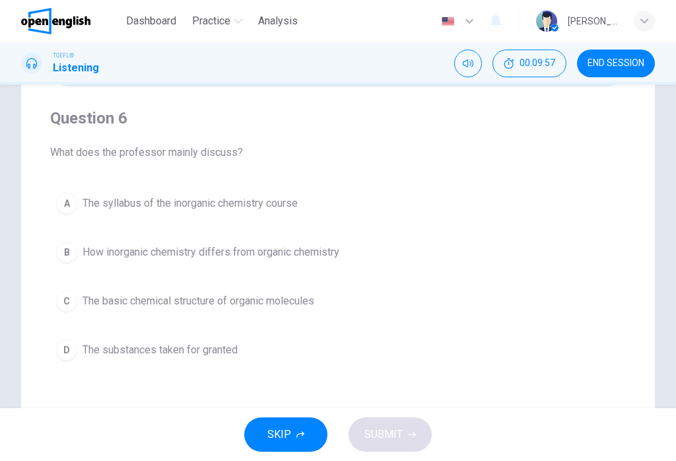
click at [228, 302] on span "The basic chemical structure of organic molecules" at bounding box center [199, 301] width 232 height 16
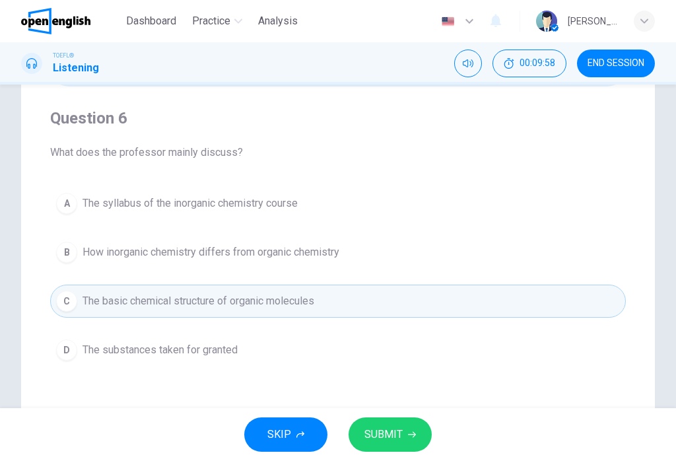
click at [399, 437] on span "SUBMIT" at bounding box center [383, 434] width 38 height 18
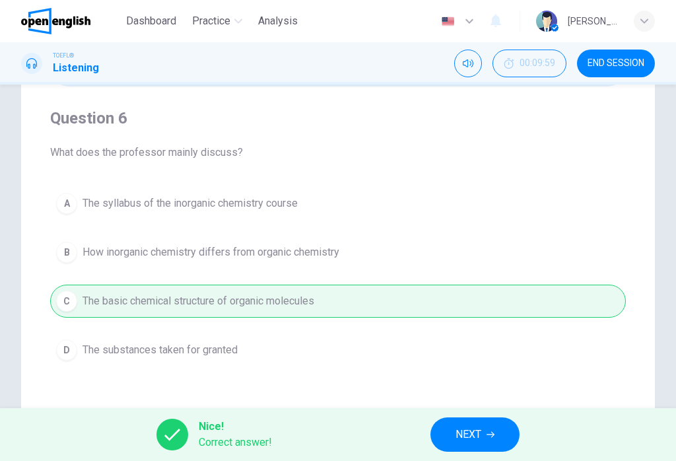
click at [475, 431] on span "NEXT" at bounding box center [469, 434] width 26 height 18
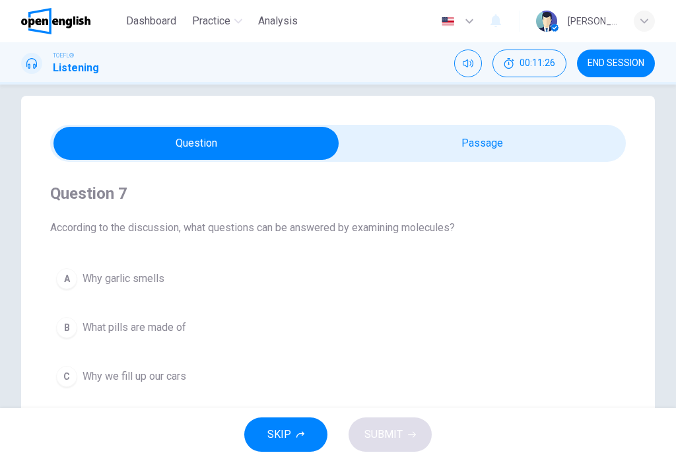
scroll to position [17, 0]
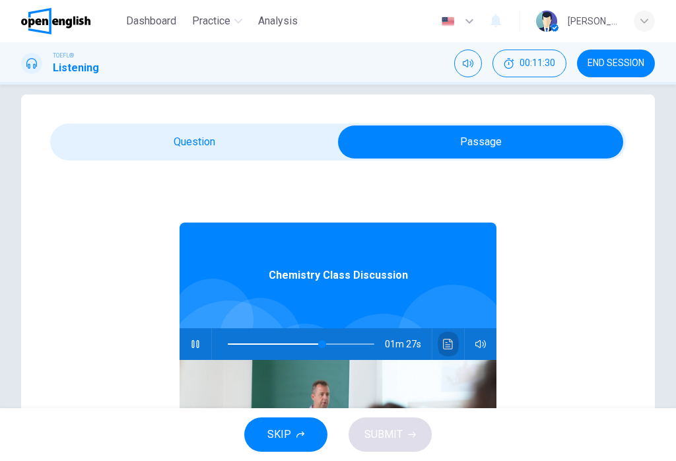
click at [449, 341] on icon "Click to see the audio transcription" at bounding box center [448, 344] width 11 height 11
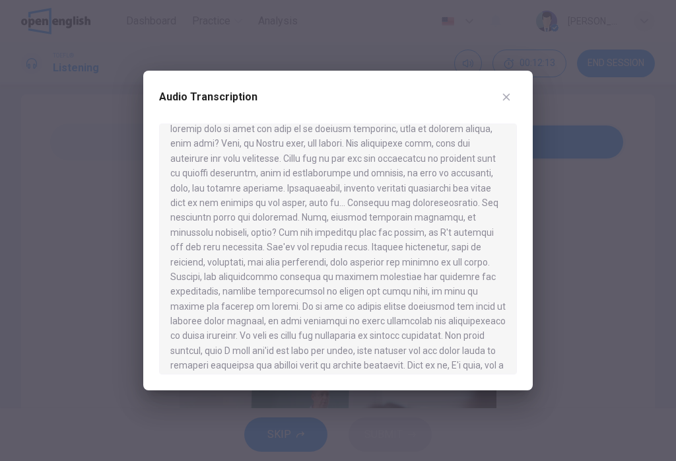
scroll to position [353, 0]
click at [502, 112] on div "Audio Transcription" at bounding box center [338, 104] width 358 height 37
click at [506, 94] on icon "button" at bounding box center [506, 97] width 11 height 11
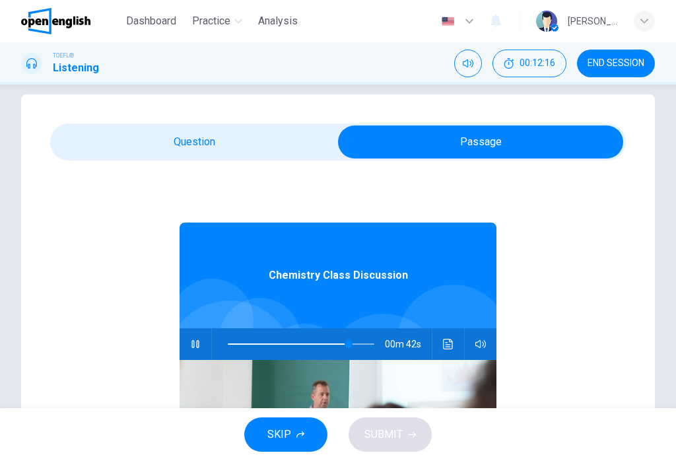
type input "**"
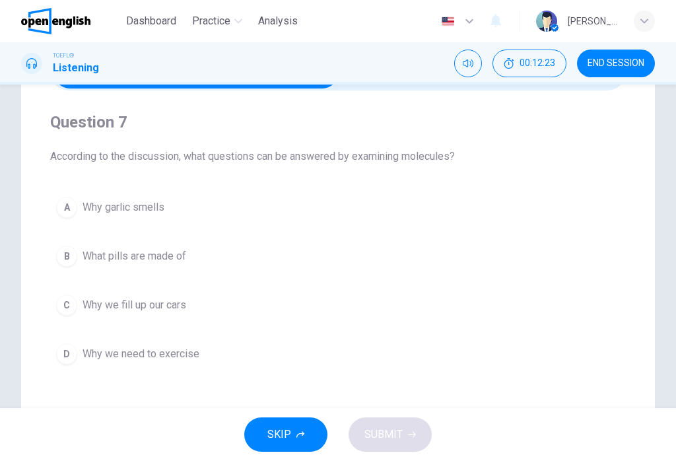
scroll to position [87, 0]
click at [104, 250] on span "What pills are made of" at bounding box center [135, 256] width 104 height 16
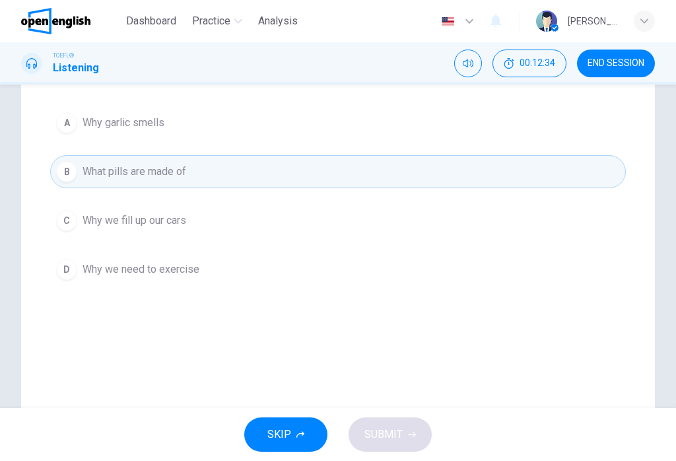
scroll to position [158, 0]
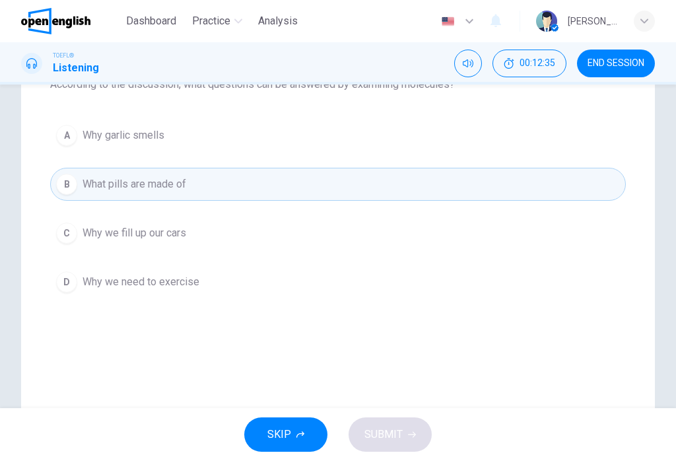
click at [263, 213] on div "A Why garlic smells B What pills are made of C Why we fill up our cars D Why we…" at bounding box center [338, 209] width 576 height 180
click at [272, 226] on button "C Why we fill up our cars" at bounding box center [338, 233] width 576 height 33
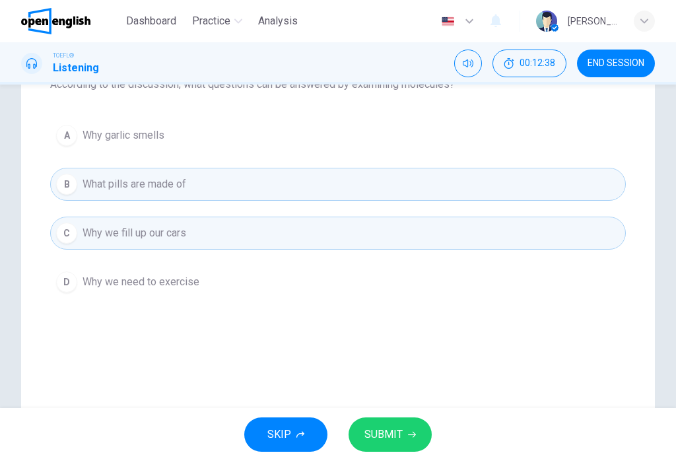
click at [416, 436] on button "SUBMIT" at bounding box center [390, 434] width 83 height 34
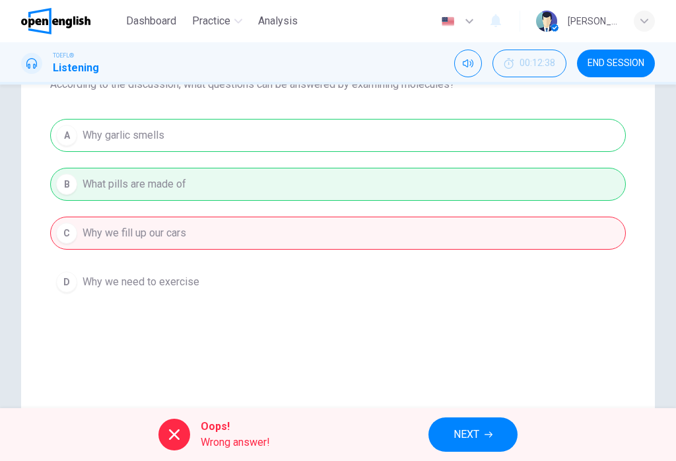
click at [475, 438] on span "NEXT" at bounding box center [467, 434] width 26 height 18
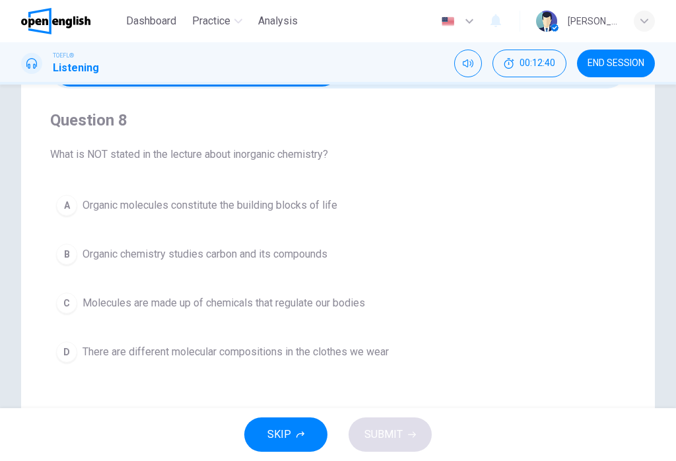
scroll to position [91, 0]
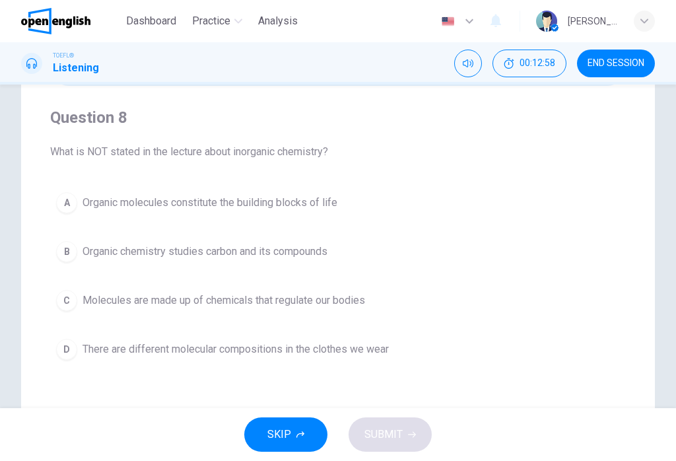
click at [131, 294] on span "Molecules are made up of chemicals that regulate our bodies" at bounding box center [224, 301] width 283 height 16
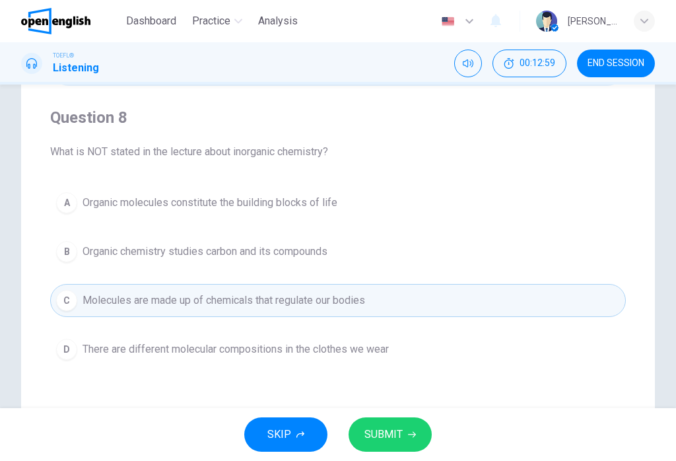
click at [136, 345] on span "There are different molecular compositions in the clothes we wear" at bounding box center [236, 349] width 306 height 16
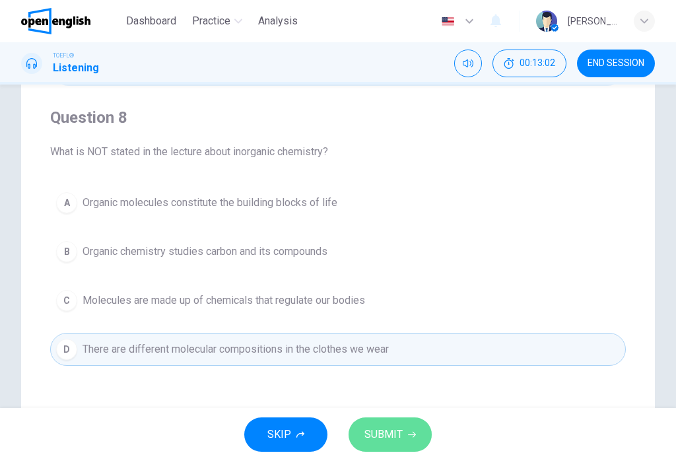
click at [388, 430] on span "SUBMIT" at bounding box center [383, 434] width 38 height 18
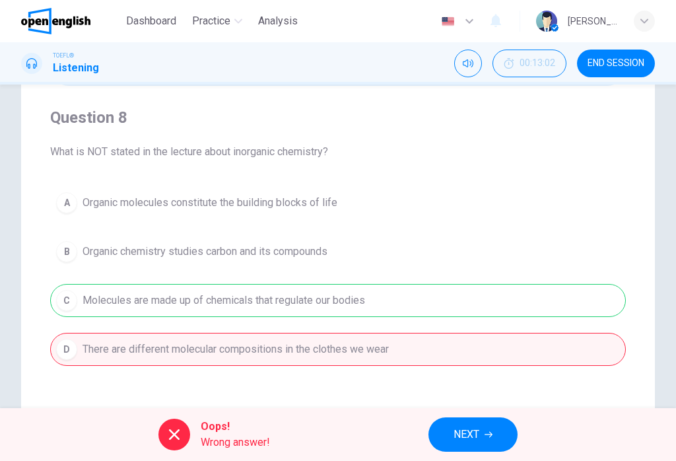
click at [483, 429] on button "NEXT" at bounding box center [473, 434] width 89 height 34
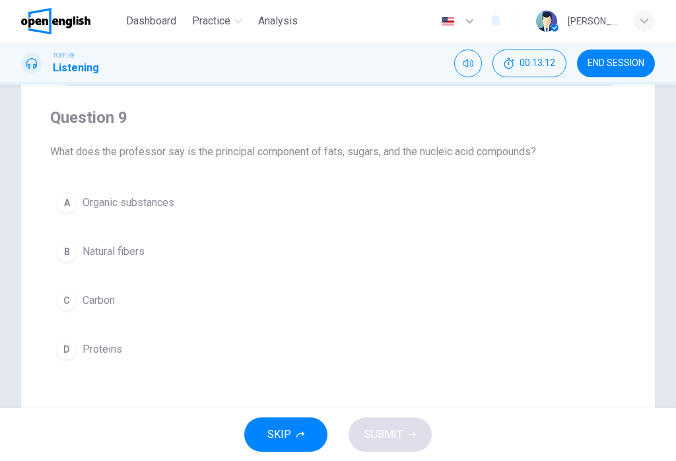
click at [221, 209] on button "A Organic substances" at bounding box center [338, 202] width 576 height 33
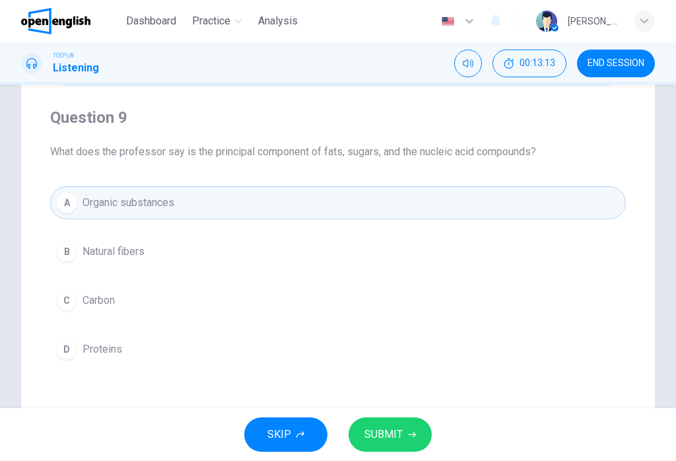
click at [415, 430] on button "SUBMIT" at bounding box center [390, 434] width 83 height 34
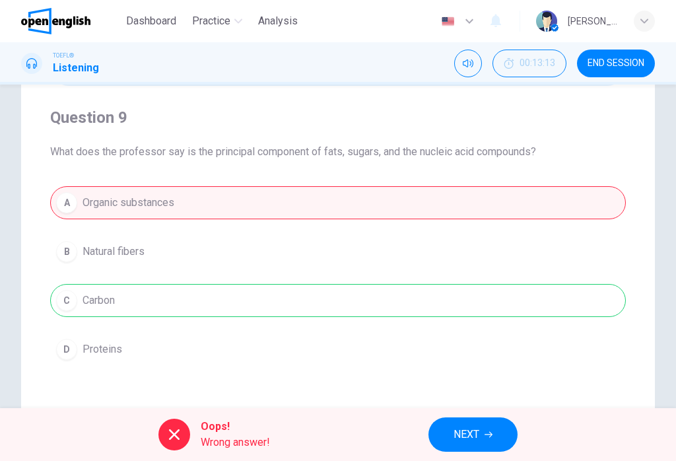
click at [466, 436] on span "NEXT" at bounding box center [467, 434] width 26 height 18
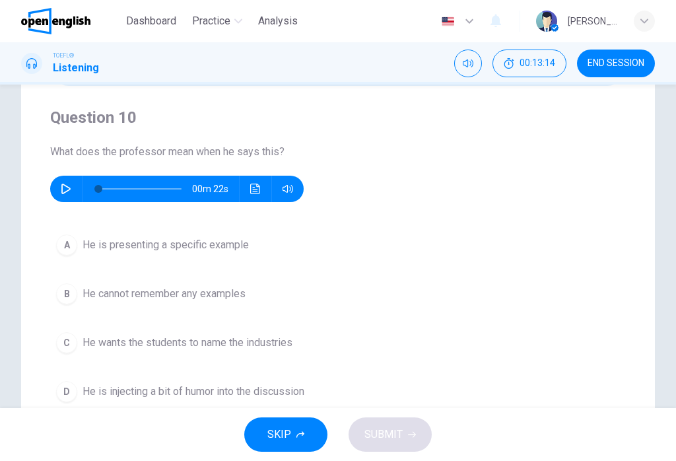
click at [71, 189] on button "button" at bounding box center [65, 189] width 21 height 26
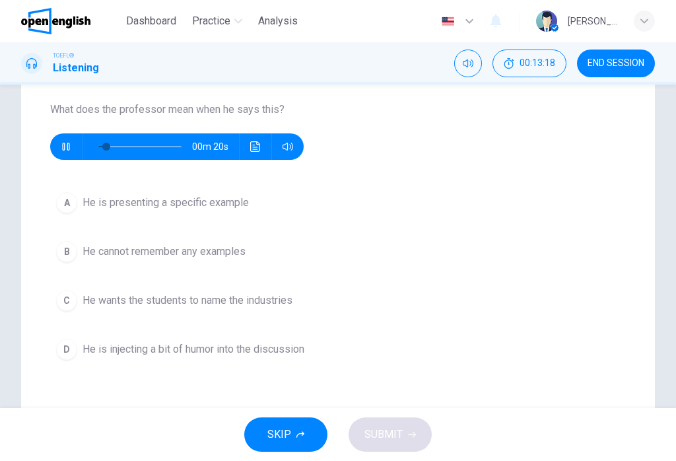
scroll to position [134, 0]
click at [131, 191] on button "A He is presenting a specific example" at bounding box center [338, 202] width 576 height 33
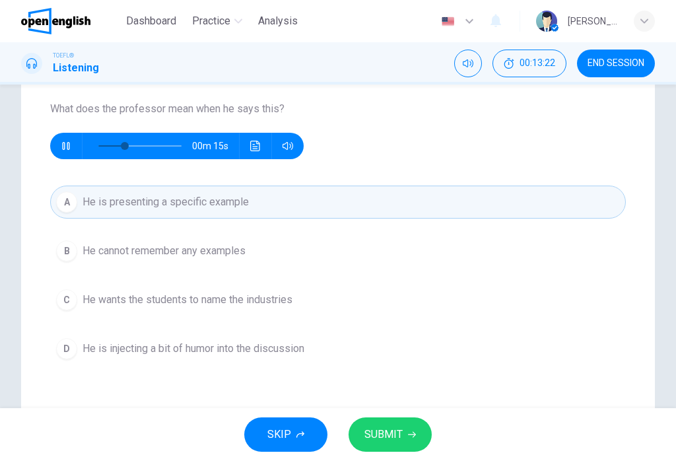
click at [397, 432] on span "SUBMIT" at bounding box center [383, 434] width 38 height 18
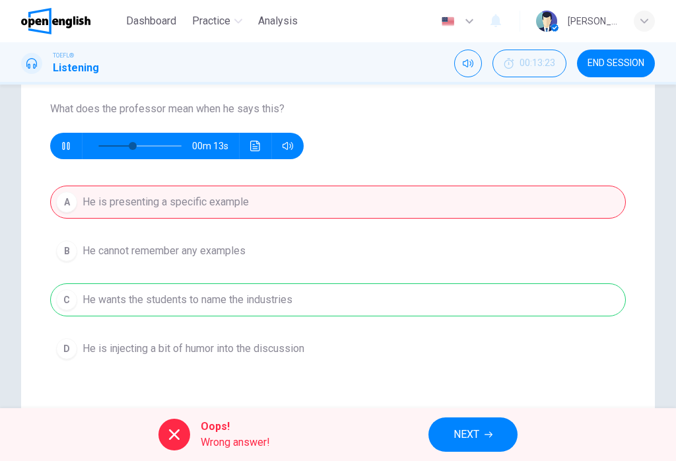
type input "**"
click at [497, 446] on button "NEXT" at bounding box center [473, 434] width 89 height 34
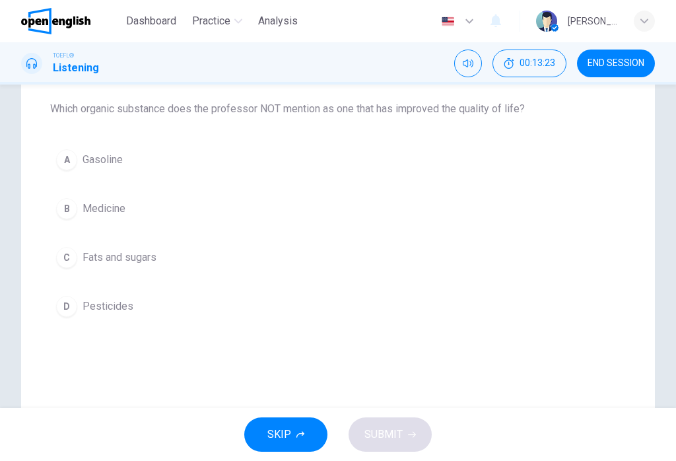
click at [604, 63] on span "END SESSION" at bounding box center [616, 63] width 57 height 11
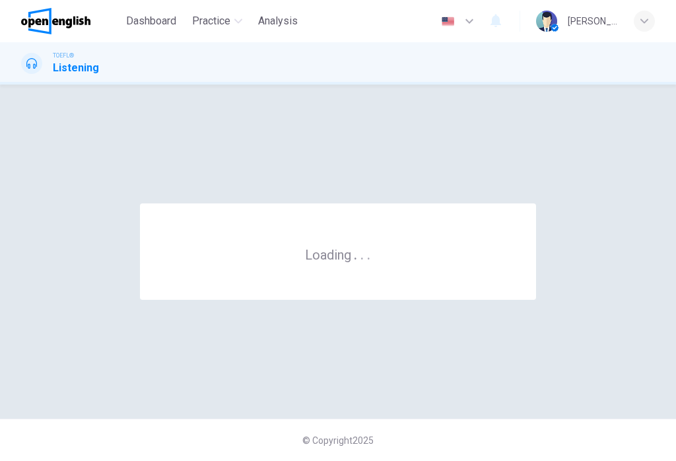
scroll to position [0, 0]
